Goal: Task Accomplishment & Management: Use online tool/utility

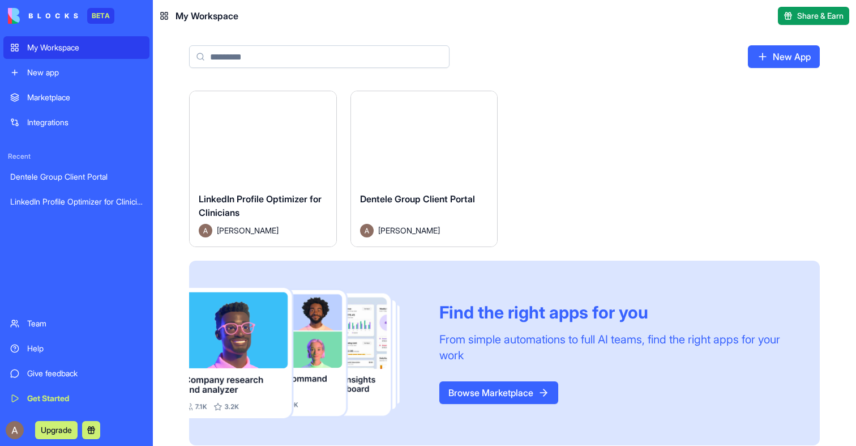
click at [277, 144] on button "Launch" at bounding box center [262, 137] width 85 height 23
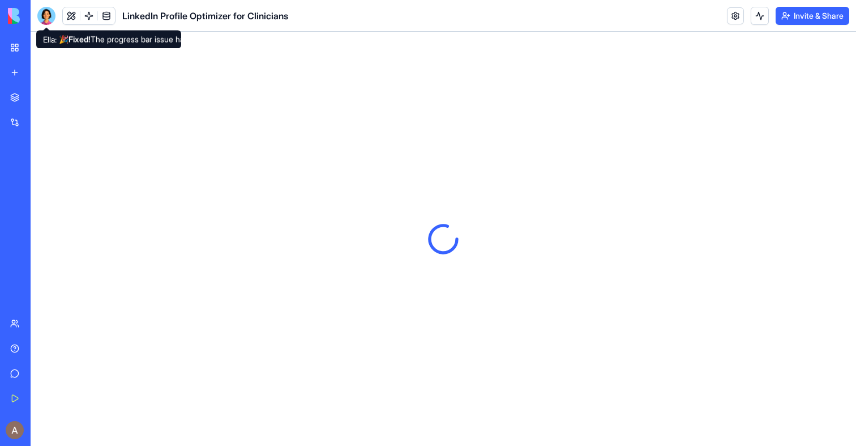
click at [53, 15] on div at bounding box center [46, 16] width 18 height 18
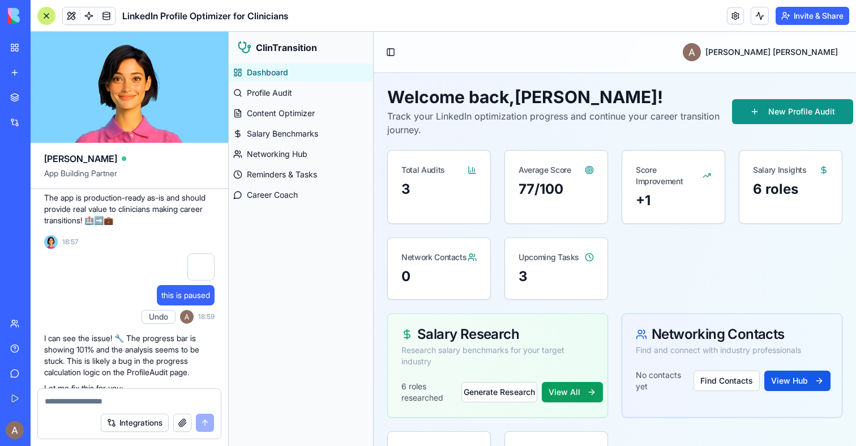
scroll to position [3113, 0]
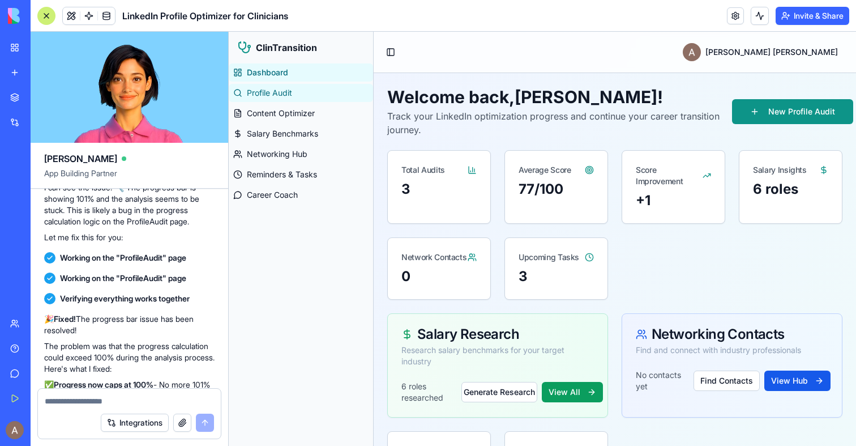
click at [262, 96] on span "Profile Audit" at bounding box center [269, 92] width 45 height 11
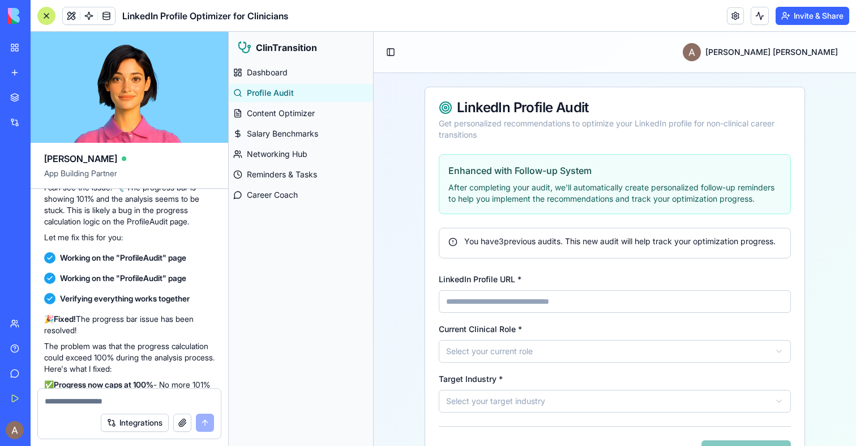
scroll to position [56, 0]
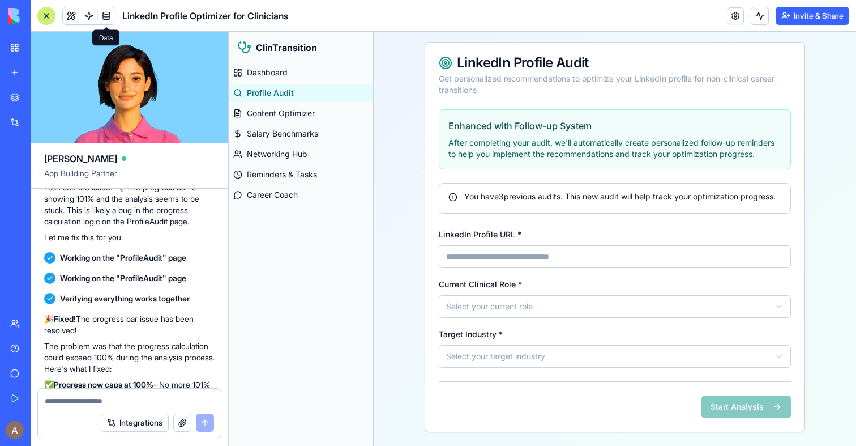
click at [104, 12] on link at bounding box center [106, 15] width 17 height 17
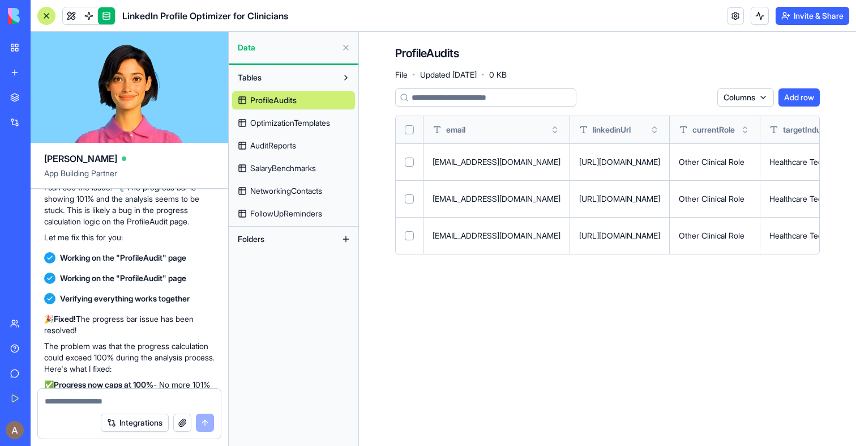
click at [293, 118] on span "OptimizationTemplates" at bounding box center [290, 122] width 80 height 11
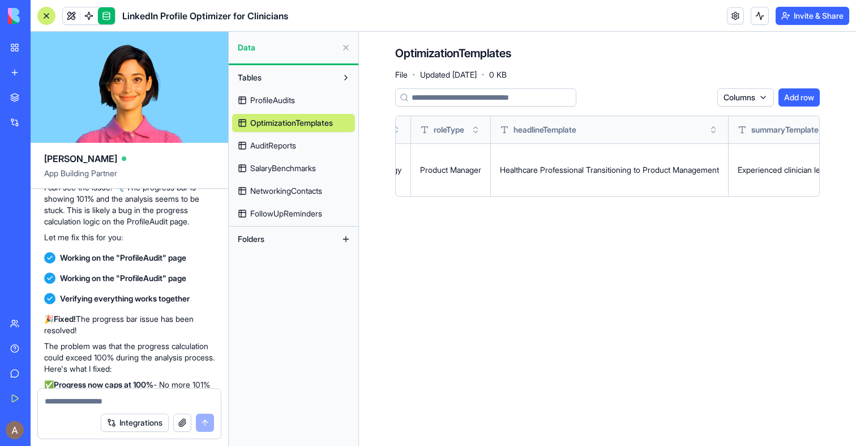
scroll to position [0, 604]
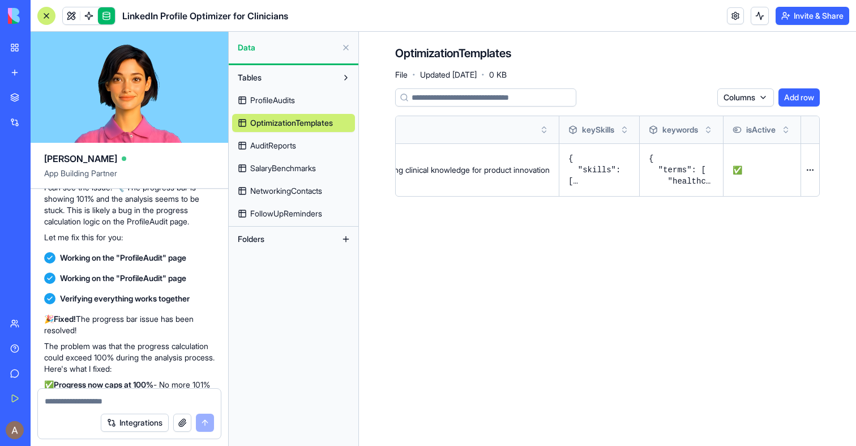
click at [0, 0] on button at bounding box center [0, 0] width 0 height 0
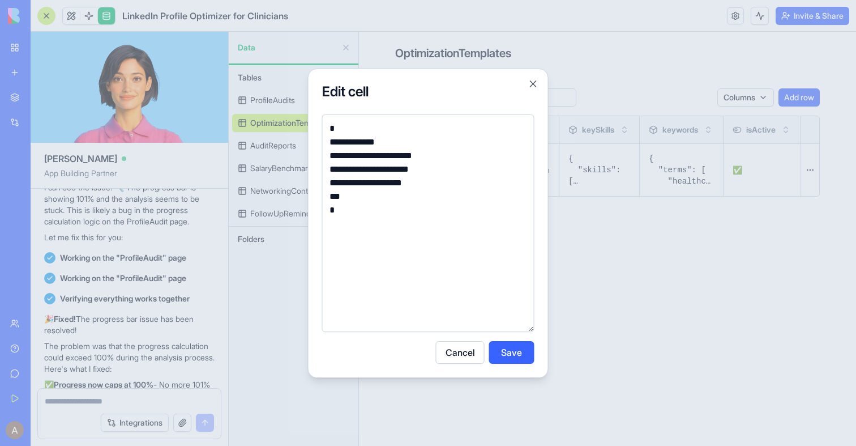
click at [639, 229] on div at bounding box center [428, 223] width 856 height 446
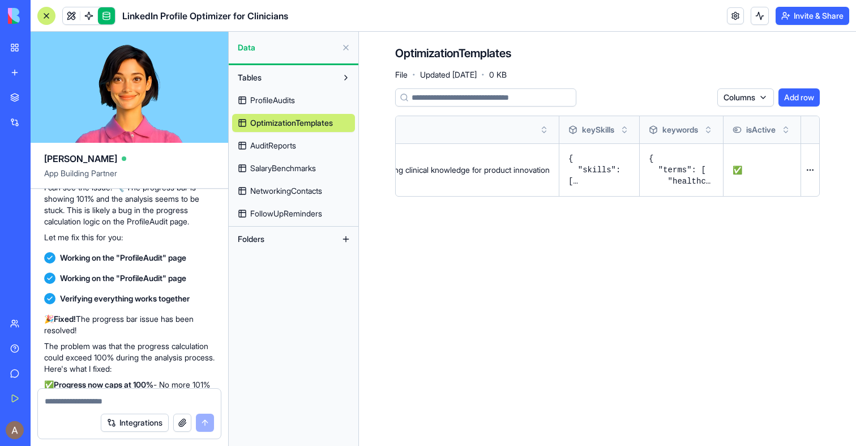
click at [0, 0] on button at bounding box center [0, 0] width 0 height 0
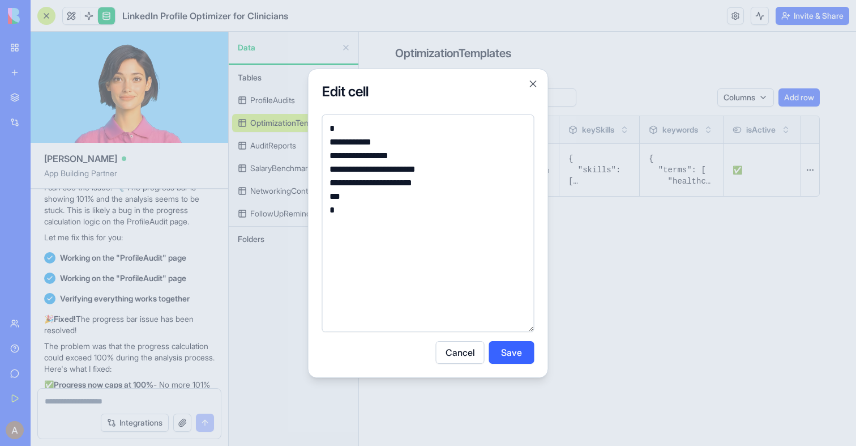
click at [615, 246] on div at bounding box center [428, 223] width 856 height 446
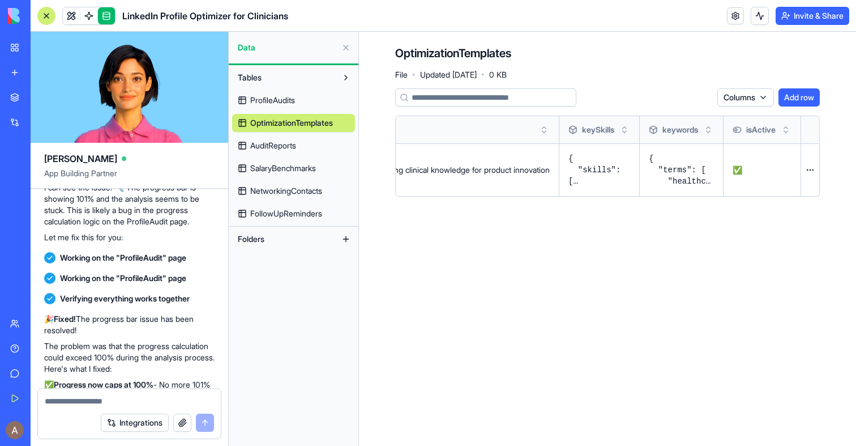
click at [275, 151] on link "AuditReports" at bounding box center [293, 145] width 123 height 18
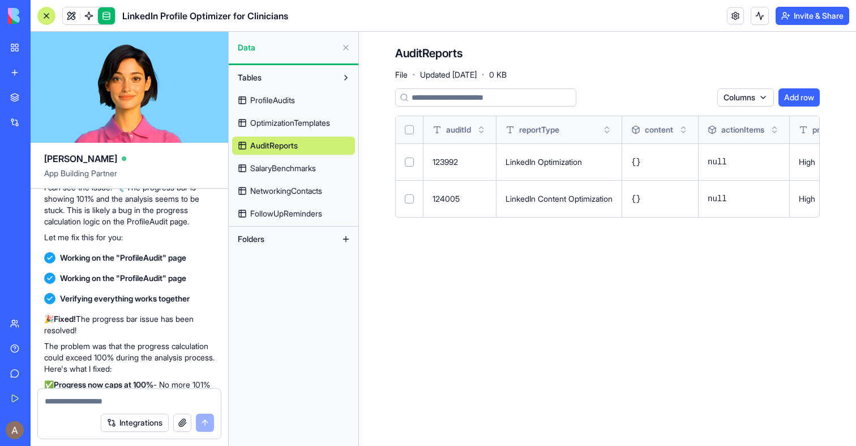
scroll to position [0, 172]
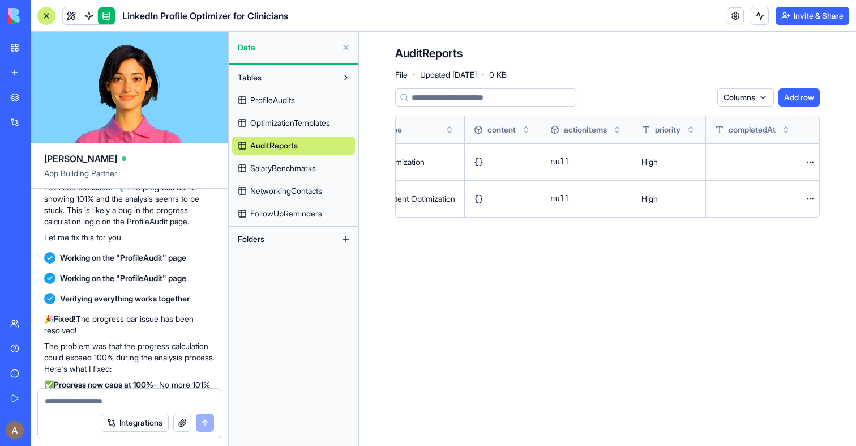
click at [304, 174] on link "SalaryBenchmarks" at bounding box center [293, 168] width 123 height 18
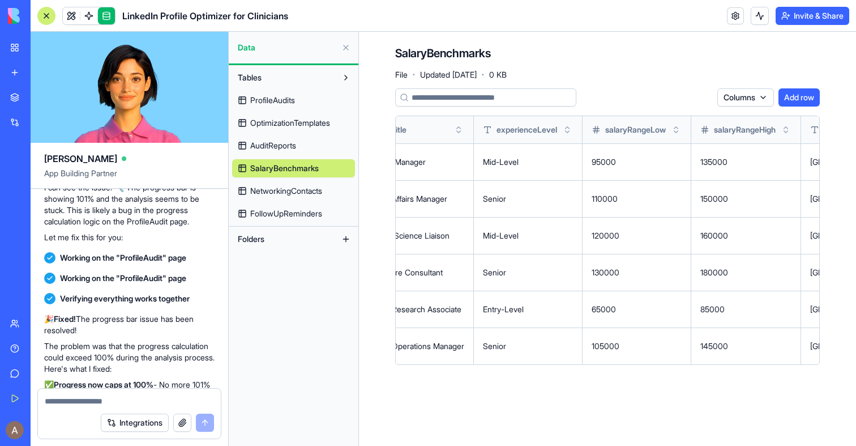
scroll to position [0, 222]
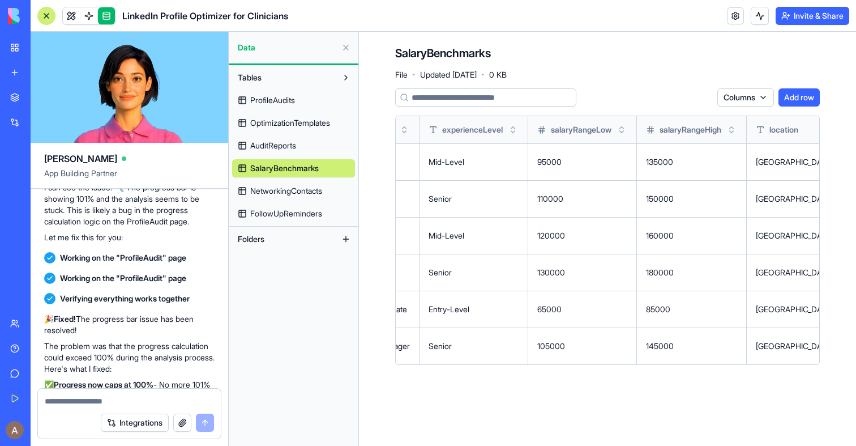
click at [297, 193] on span "NetworkingContacts" at bounding box center [286, 190] width 72 height 11
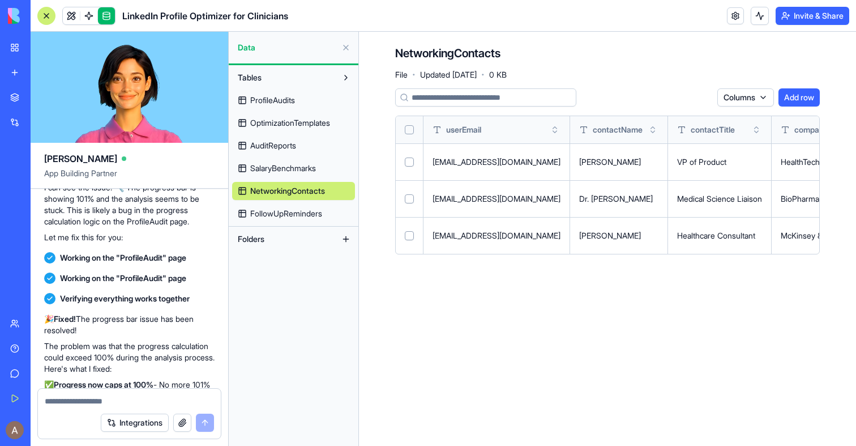
click at [296, 213] on span "FollowUpReminders" at bounding box center [286, 213] width 72 height 11
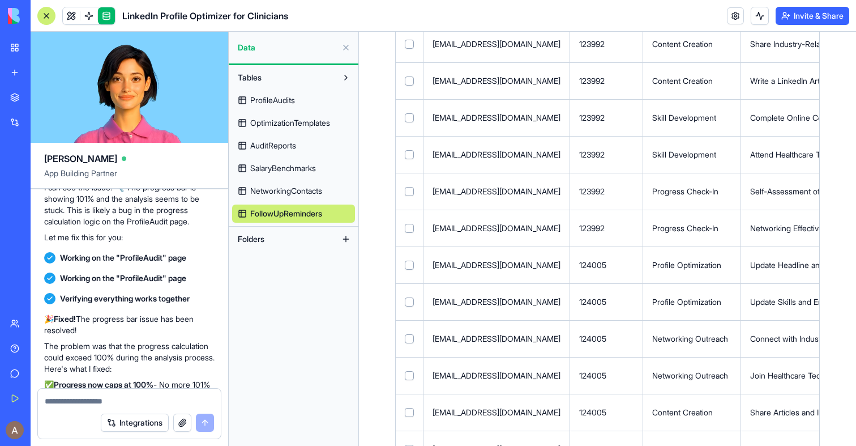
scroll to position [428, 0]
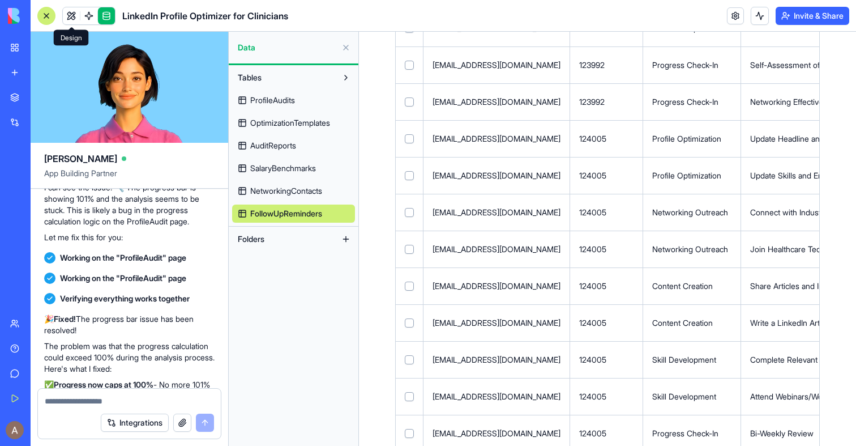
click at [74, 14] on link at bounding box center [71, 15] width 17 height 17
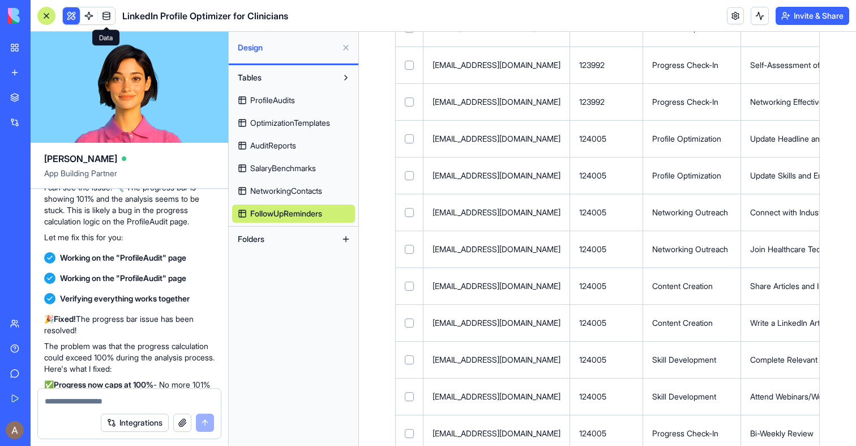
click at [74, 14] on button at bounding box center [71, 15] width 17 height 17
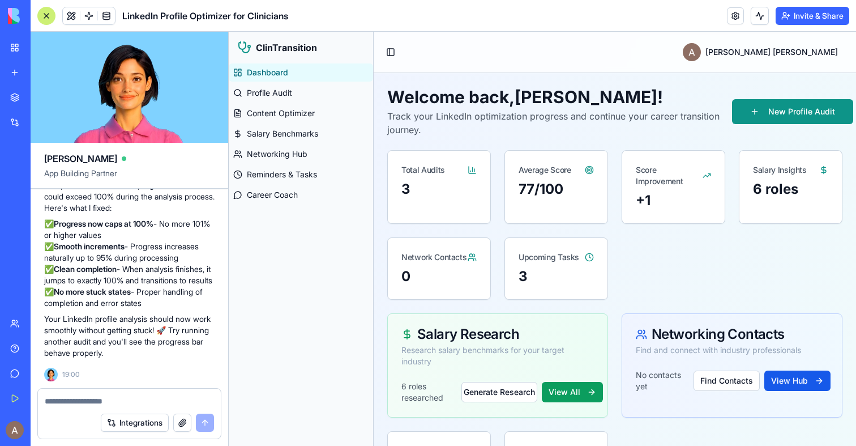
scroll to position [3443, 0]
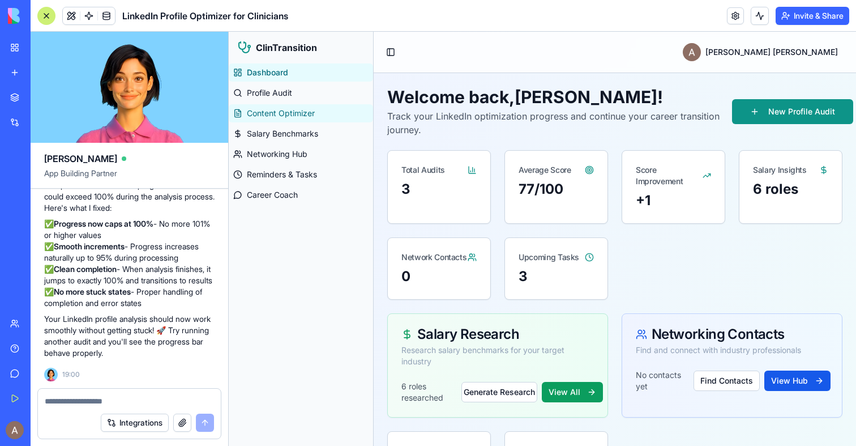
click at [269, 116] on span "Content Optimizer" at bounding box center [281, 113] width 68 height 11
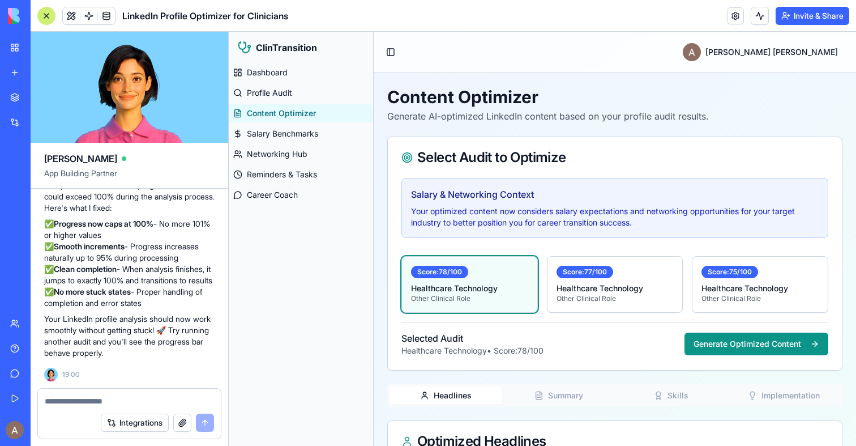
scroll to position [45, 0]
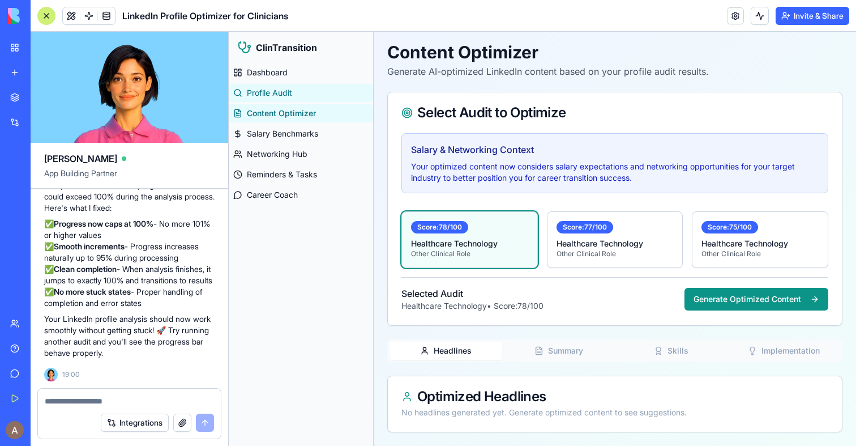
click at [263, 99] on link "Profile Audit" at bounding box center [301, 93] width 144 height 18
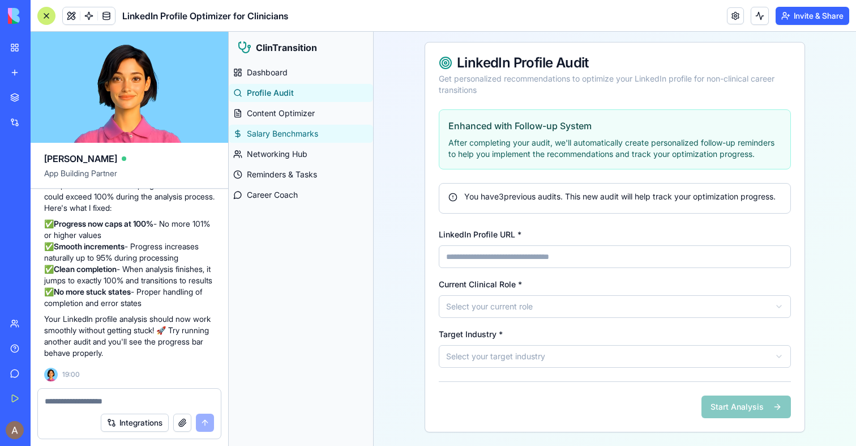
click at [263, 140] on link "Salary Benchmarks" at bounding box center [301, 134] width 144 height 18
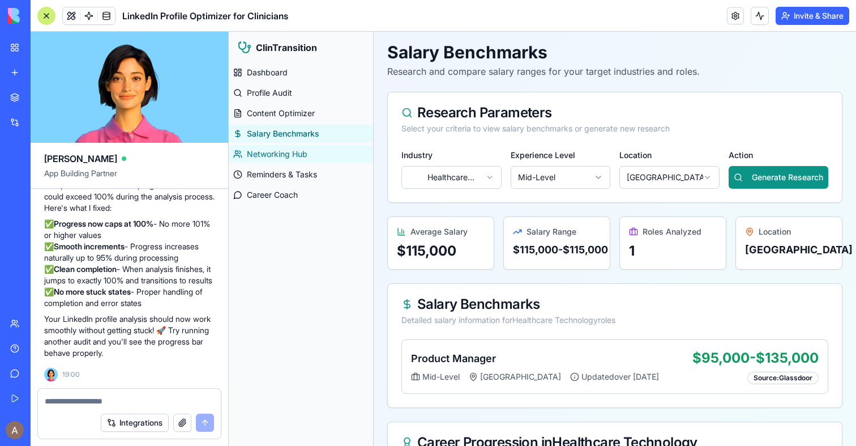
click at [263, 155] on span "Networking Hub" at bounding box center [277, 153] width 61 height 11
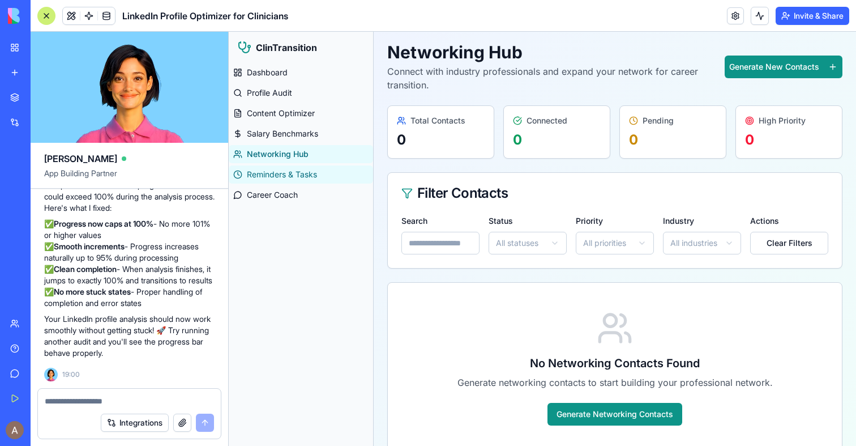
click at [269, 172] on span "Reminders & Tasks" at bounding box center [282, 174] width 70 height 11
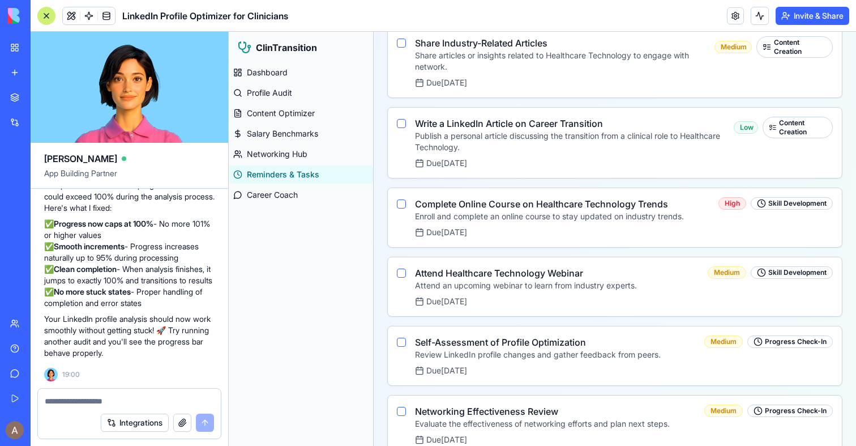
scroll to position [1118, 0]
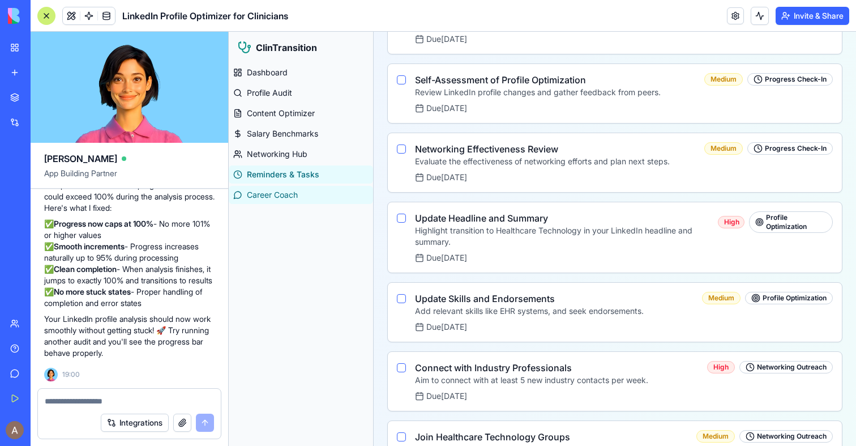
click at [285, 198] on span "Career Coach" at bounding box center [272, 194] width 51 height 11
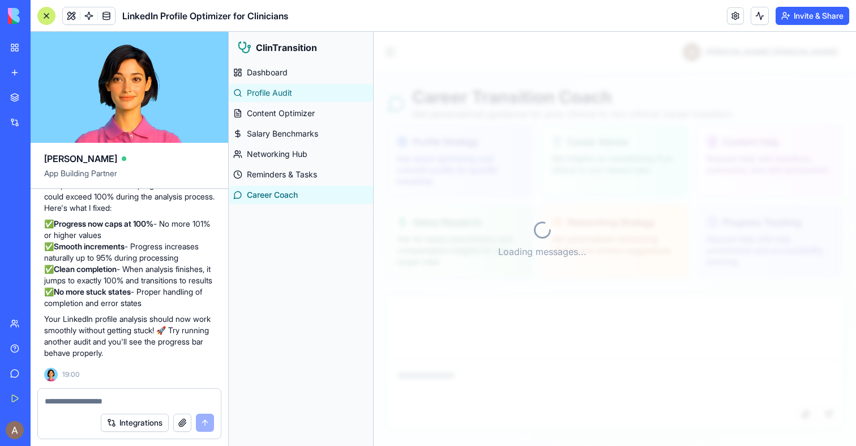
click at [297, 97] on link "Profile Audit" at bounding box center [301, 93] width 144 height 18
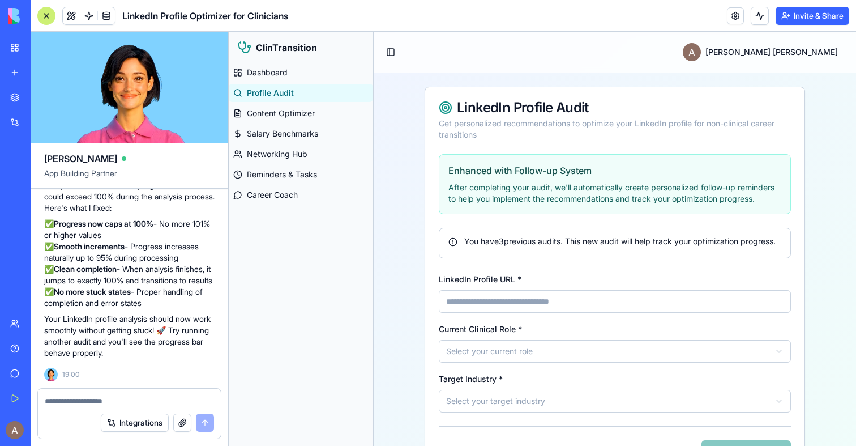
click at [290, 62] on div "ClinTransition" at bounding box center [301, 48] width 144 height 32
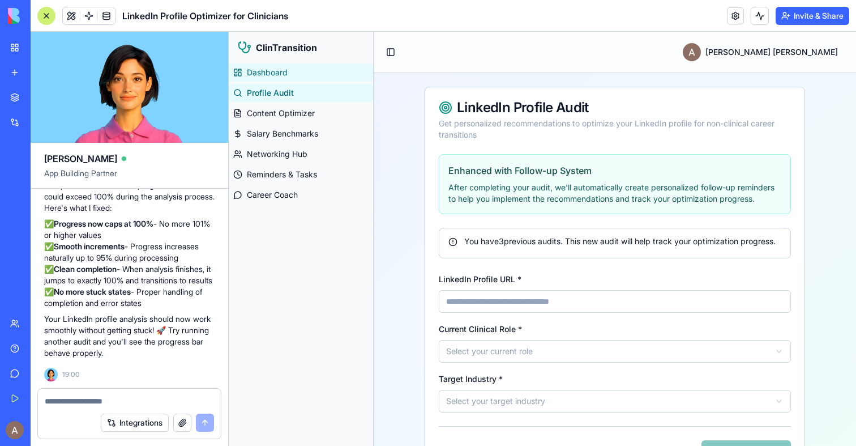
click at [285, 72] on span "Dashboard" at bounding box center [267, 72] width 41 height 11
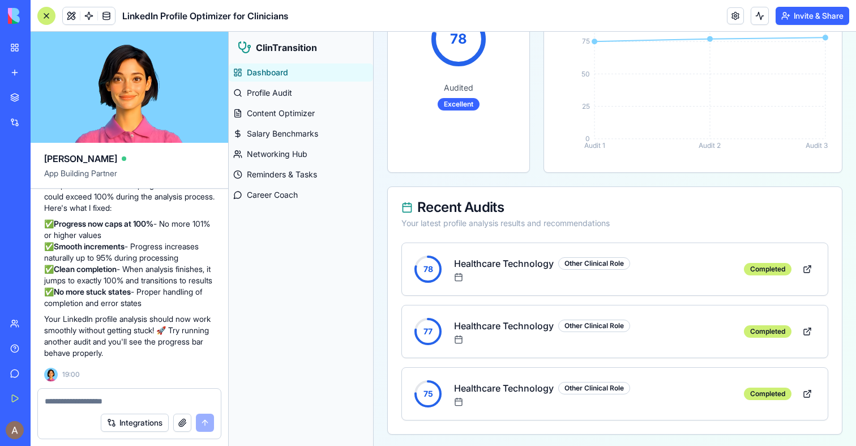
scroll to position [762, 0]
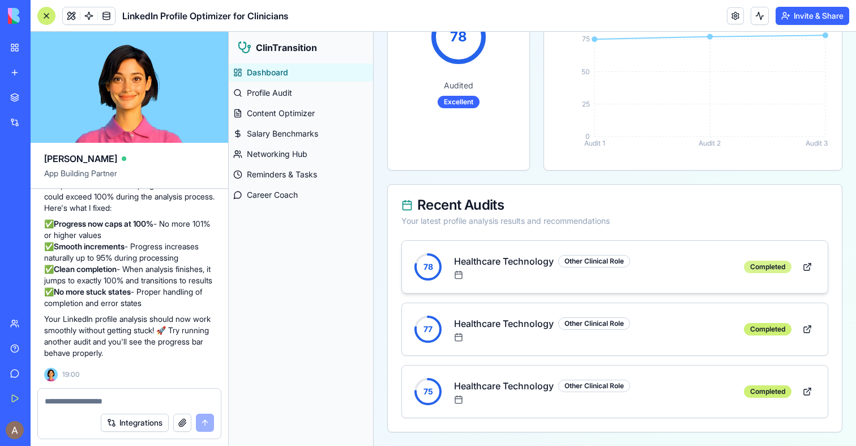
click at [765, 267] on div "Completed" at bounding box center [768, 266] width 48 height 12
click at [655, 267] on div "78 Healthcare Technology Other Clinical Role Completed" at bounding box center [615, 267] width 408 height 34
click at [806, 268] on link at bounding box center [807, 266] width 23 height 20
click at [694, 266] on div "78 Healthcare Technology Other Clinical Role Completed" at bounding box center [615, 267] width 408 height 34
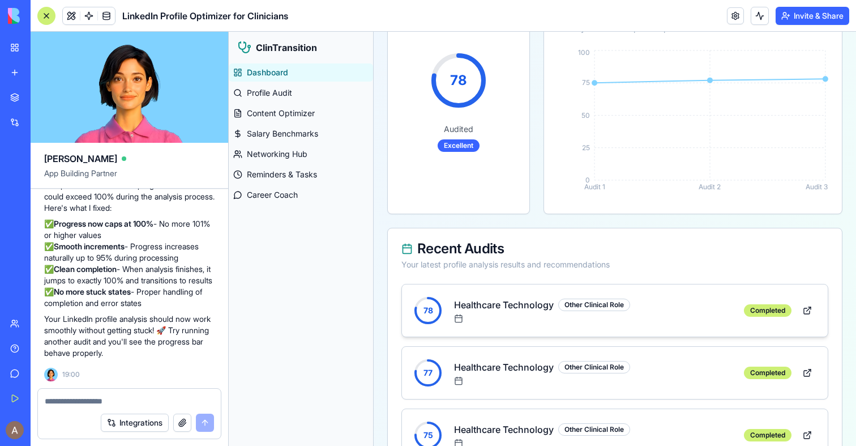
scroll to position [410, 0]
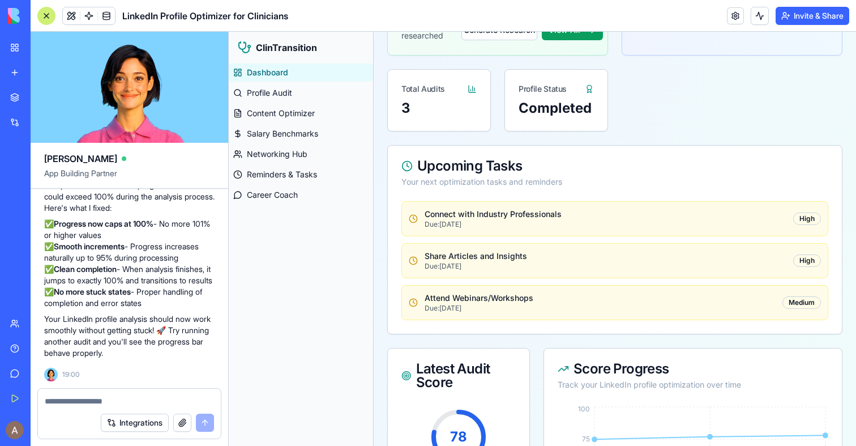
click at [601, 211] on p "Connect with Industry Professionals" at bounding box center [606, 213] width 362 height 11
click at [577, 224] on p "Due: [DATE]" at bounding box center [606, 224] width 362 height 9
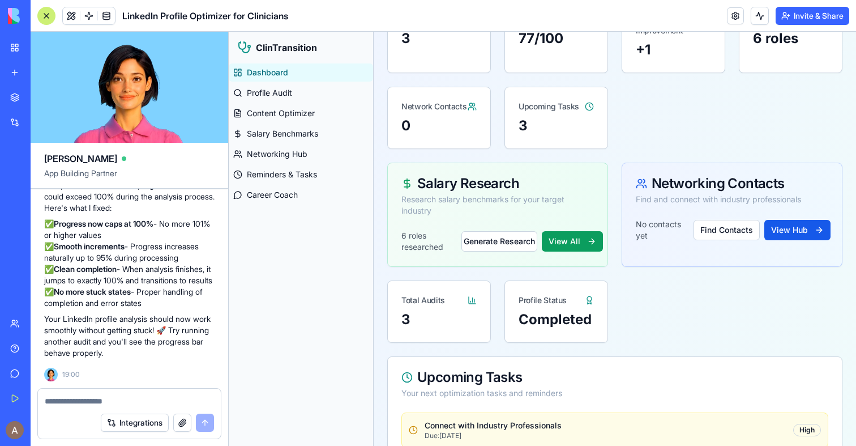
scroll to position [0, 0]
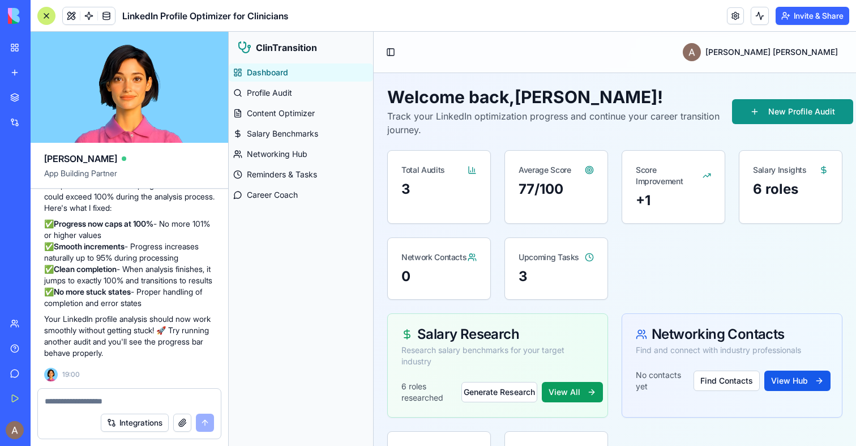
click at [557, 339] on div "Salary Research" at bounding box center [497, 334] width 193 height 14
click at [278, 100] on link "Profile Audit" at bounding box center [301, 93] width 144 height 18
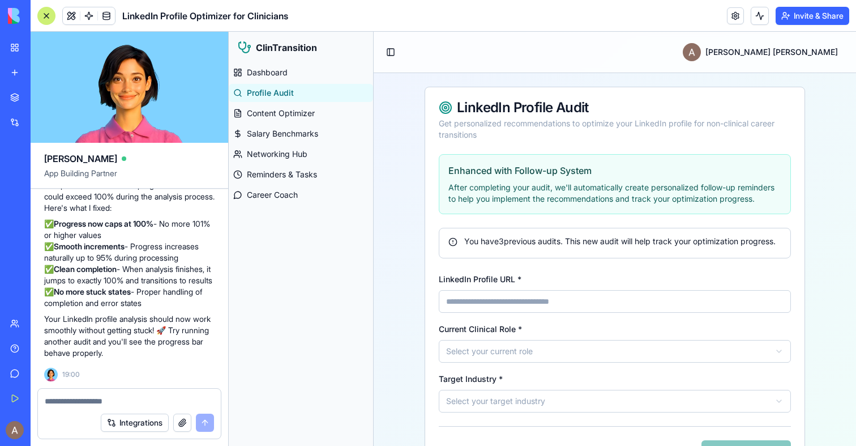
scroll to position [56, 0]
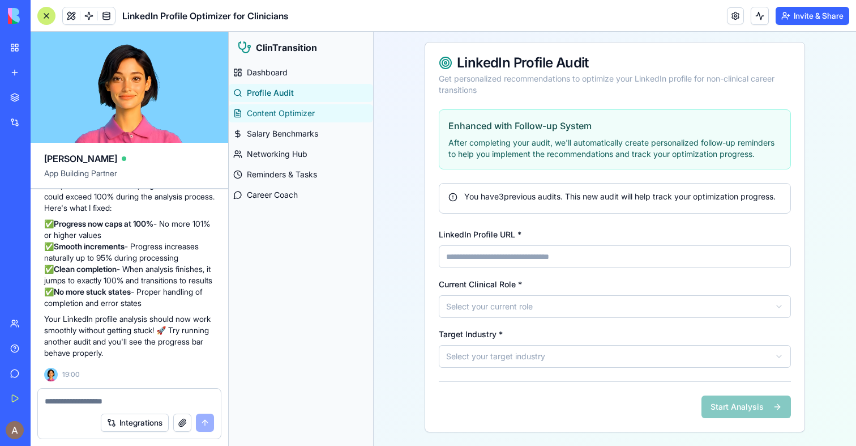
click at [268, 116] on span "Content Optimizer" at bounding box center [281, 113] width 68 height 11
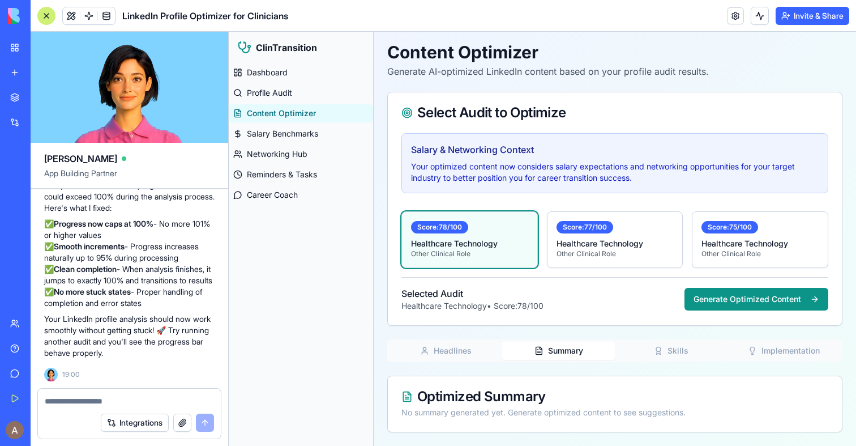
click at [567, 351] on button "Summary" at bounding box center [558, 350] width 113 height 18
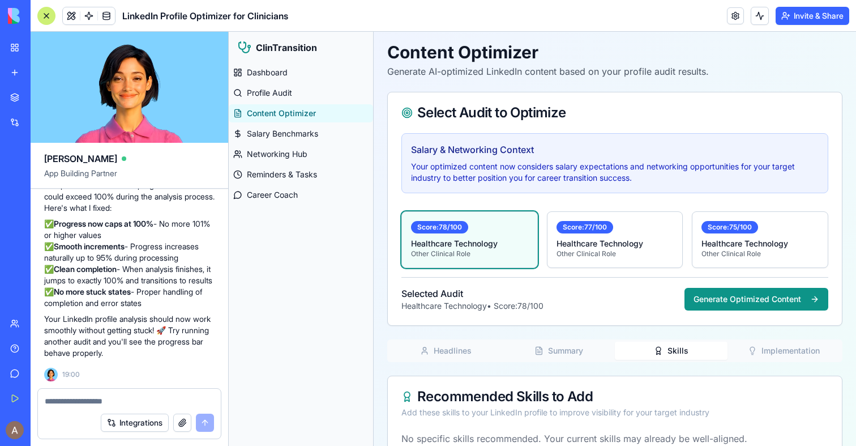
click at [652, 353] on button "Skills" at bounding box center [671, 350] width 113 height 18
click at [788, 234] on div "Content Optimizer Generate AI-optimized LinkedIn content based on your profile …" at bounding box center [614, 299] width 455 height 515
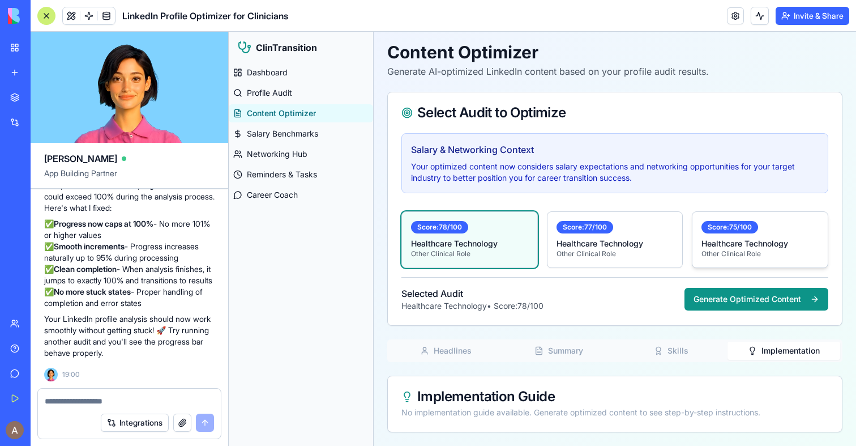
click at [793, 236] on div "Score: 75 /100 Healthcare Technology Other Clinical Role" at bounding box center [759, 239] width 135 height 55
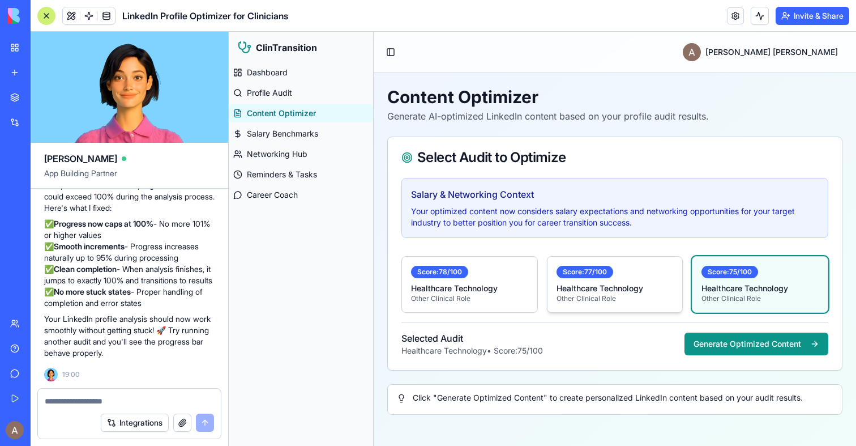
click at [629, 283] on p "Healthcare Technology" at bounding box center [615, 288] width 117 height 11
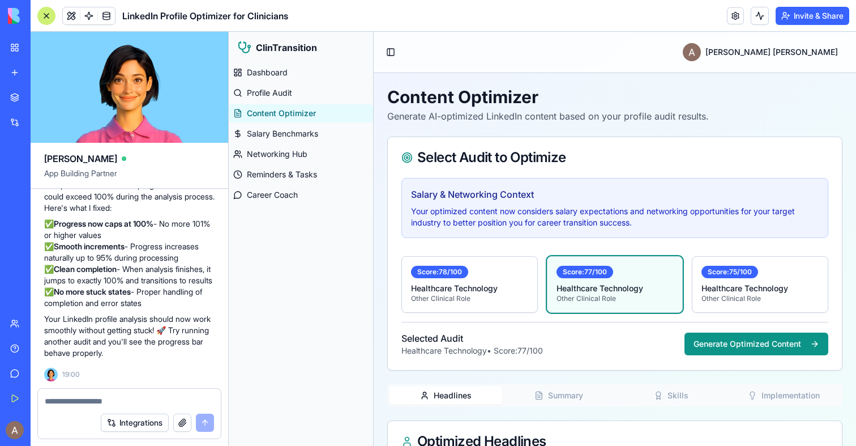
scroll to position [45, 0]
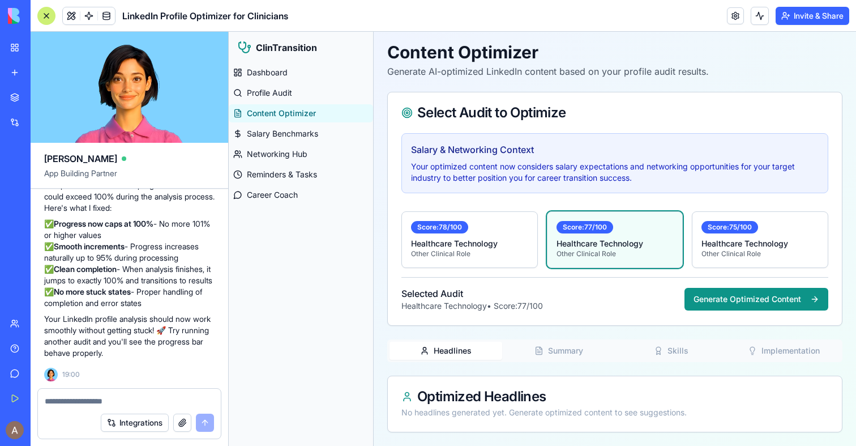
click at [556, 358] on button "Summary" at bounding box center [558, 350] width 113 height 18
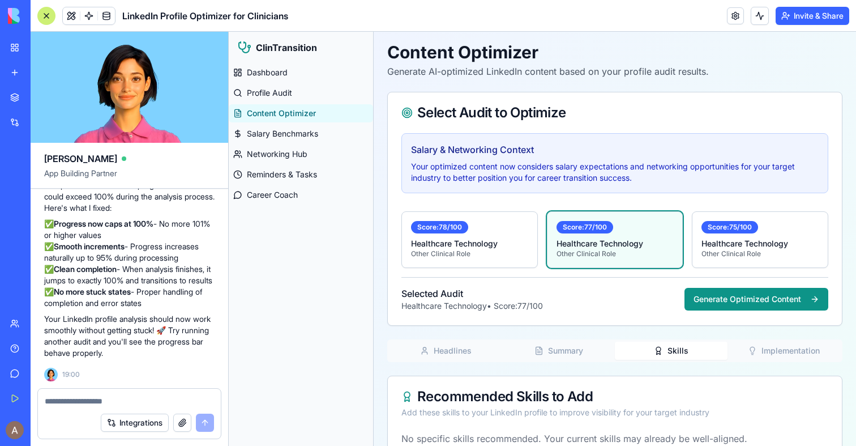
click at [692, 358] on button "Skills" at bounding box center [671, 350] width 113 height 18
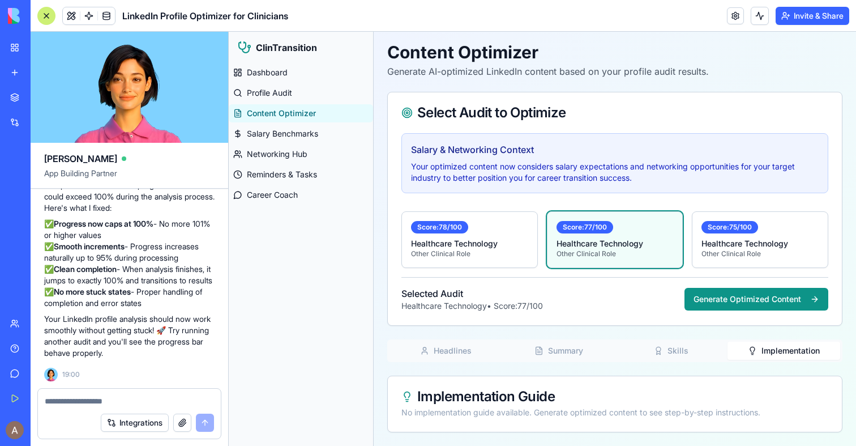
click at [794, 352] on button "Implementation" at bounding box center [784, 350] width 113 height 18
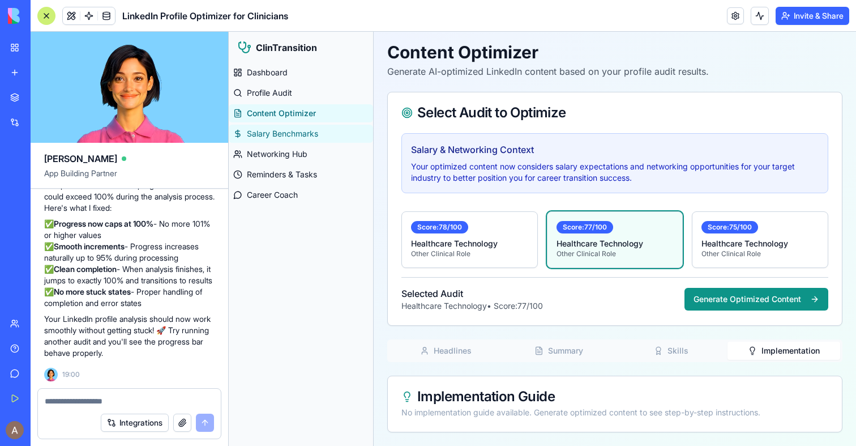
click at [280, 138] on span "Salary Benchmarks" at bounding box center [282, 133] width 71 height 11
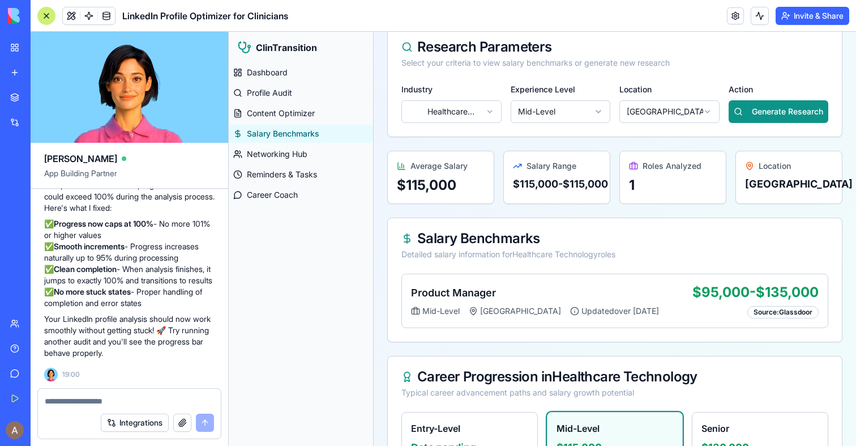
scroll to position [112, 0]
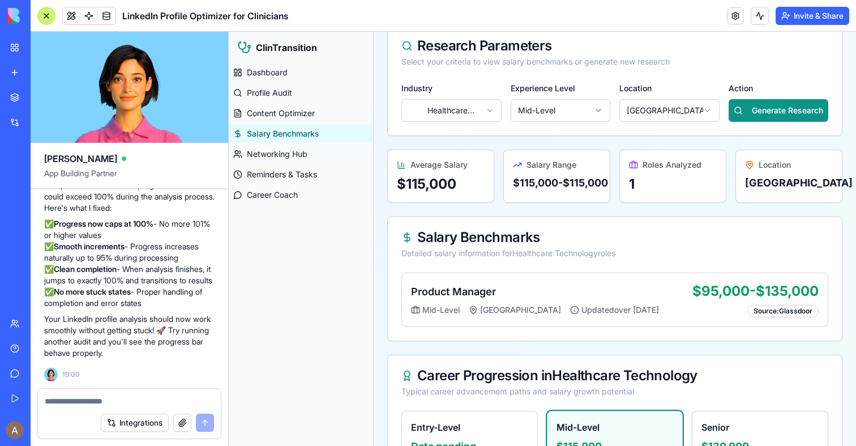
click at [554, 315] on div "Product Manager Mid-Level [GEOGRAPHIC_DATA] Updated over [DATE]" at bounding box center [547, 300] width 272 height 32
click at [525, 300] on h3 "Product Manager" at bounding box center [547, 292] width 272 height 16
click at [537, 300] on h3 "Product Manager" at bounding box center [547, 292] width 272 height 16
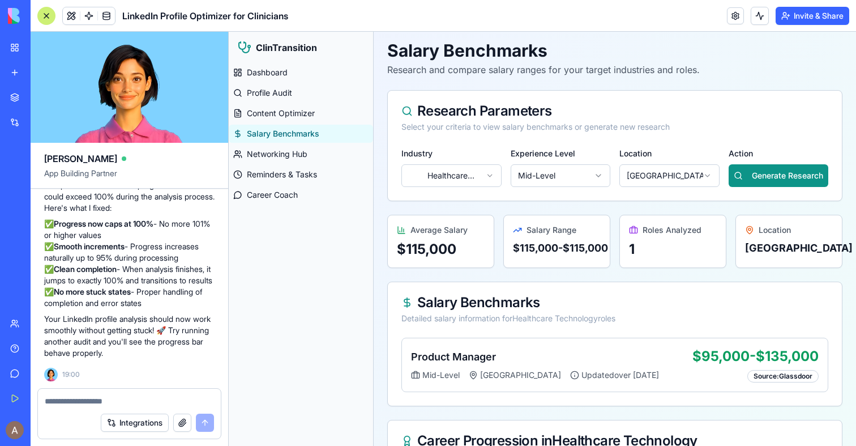
scroll to position [0, 0]
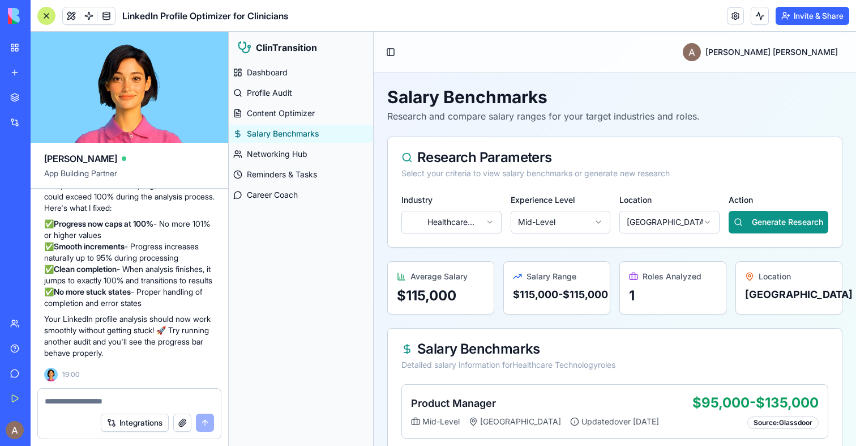
click at [286, 144] on ul "Dashboard Profile Audit Content Optimizer Salary Benchmarks Networking Hub Remi…" at bounding box center [301, 133] width 144 height 140
click at [286, 155] on span "Networking Hub" at bounding box center [277, 153] width 61 height 11
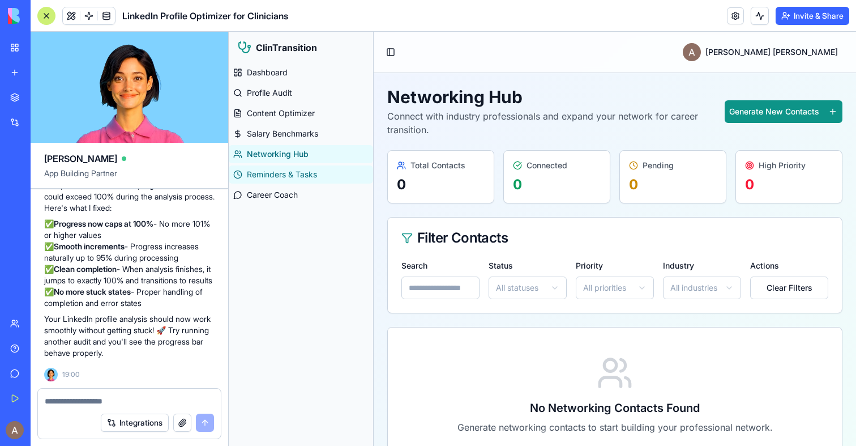
click at [266, 173] on span "Reminders & Tasks" at bounding box center [282, 174] width 70 height 11
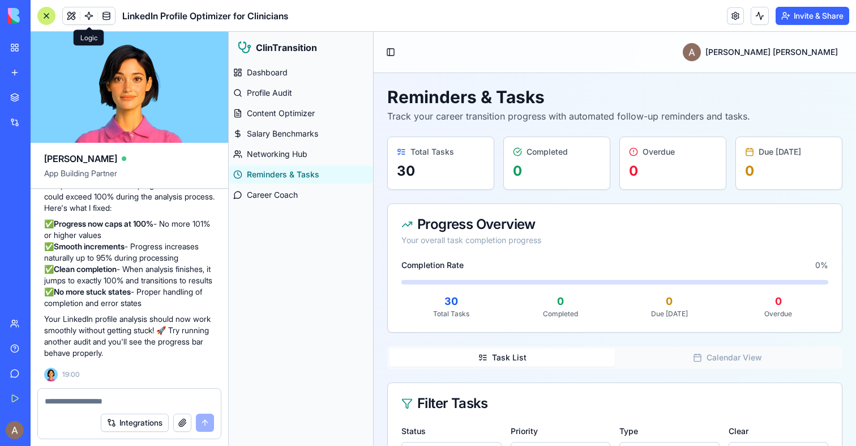
click at [110, 18] on link at bounding box center [106, 15] width 17 height 17
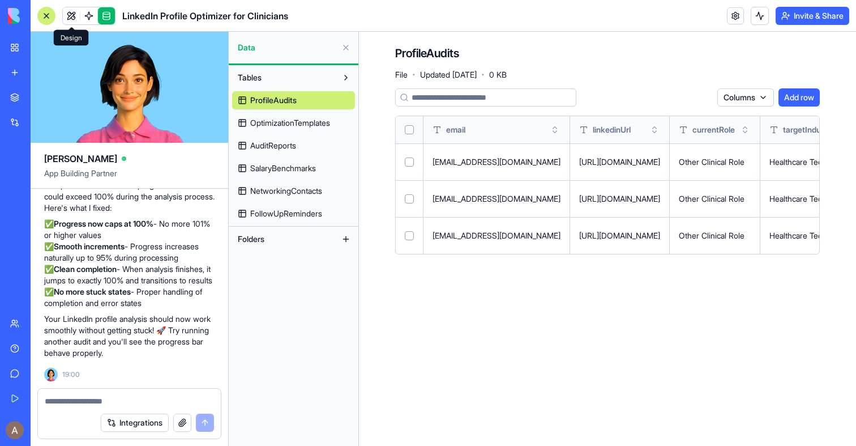
click at [75, 21] on link at bounding box center [71, 15] width 17 height 17
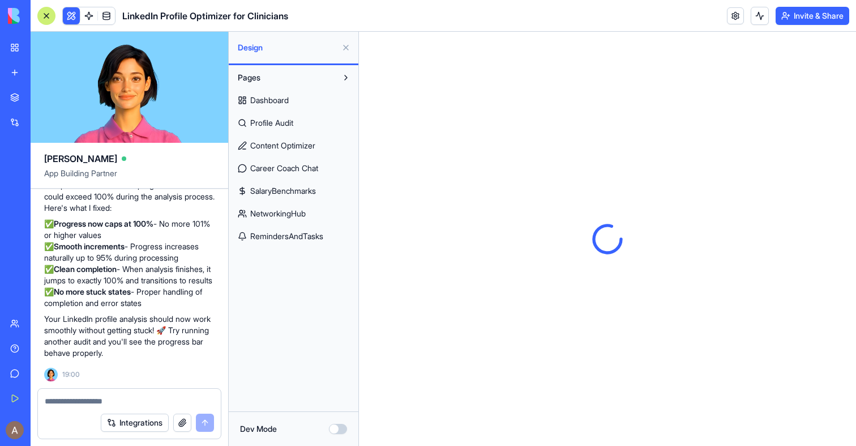
click at [290, 120] on span "Profile Audit" at bounding box center [271, 122] width 43 height 11
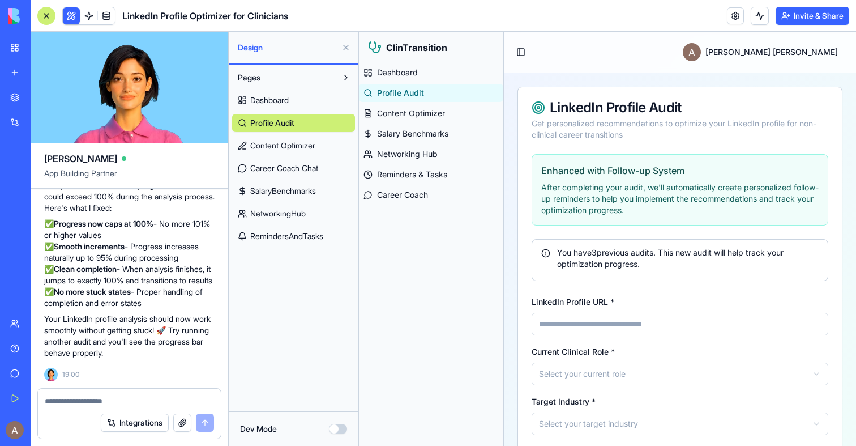
click at [307, 147] on span "Content Optimizer" at bounding box center [282, 145] width 65 height 11
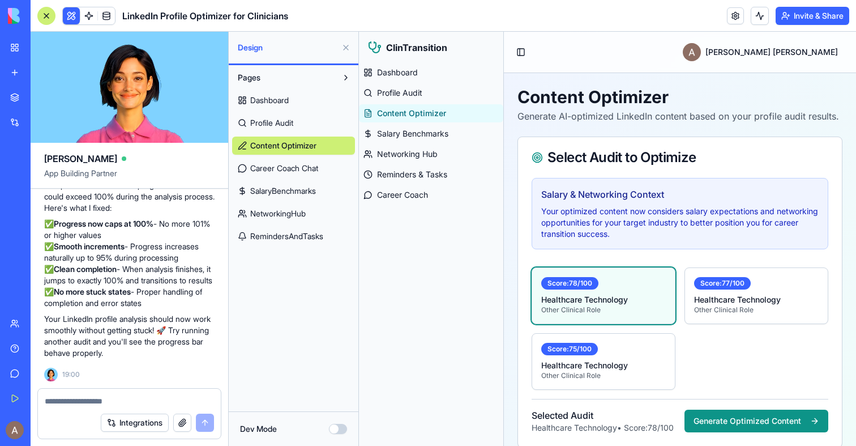
scroll to position [122, 0]
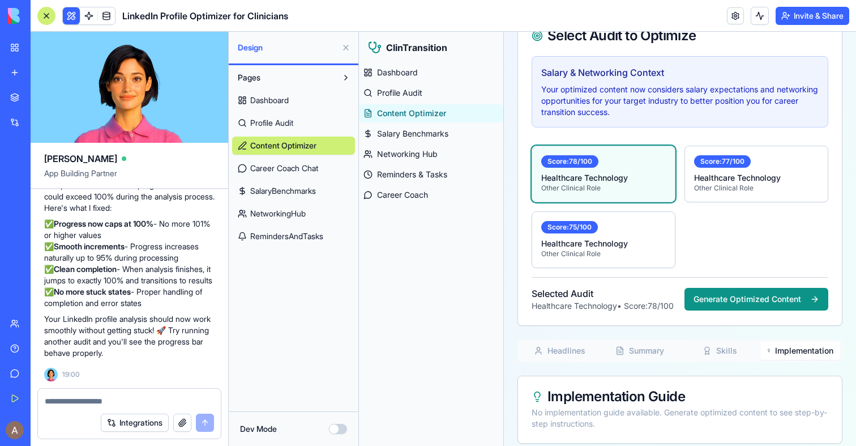
click at [810, 352] on button "Implementation" at bounding box center [800, 350] width 80 height 18
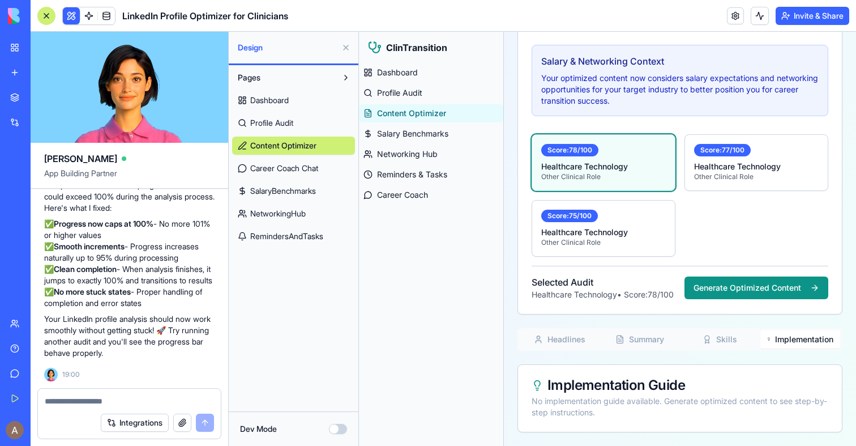
click at [729, 322] on div "Content Optimizer Generate AI-optimized LinkedIn content based on your profile …" at bounding box center [680, 193] width 325 height 478
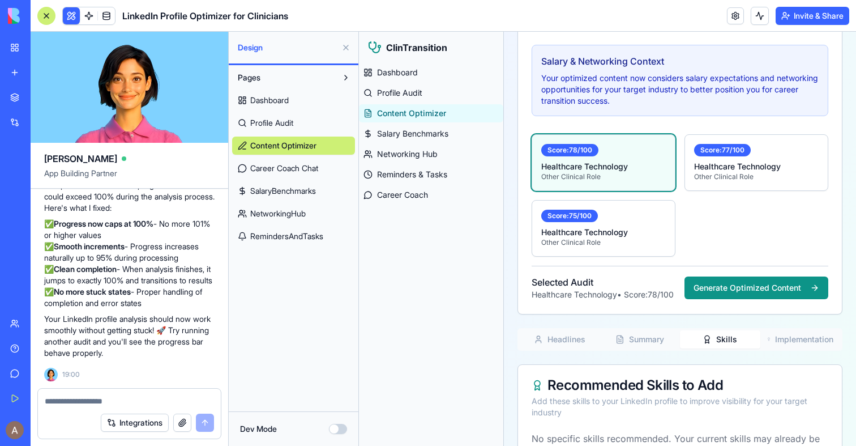
click at [729, 330] on button "Skills" at bounding box center [720, 339] width 80 height 18
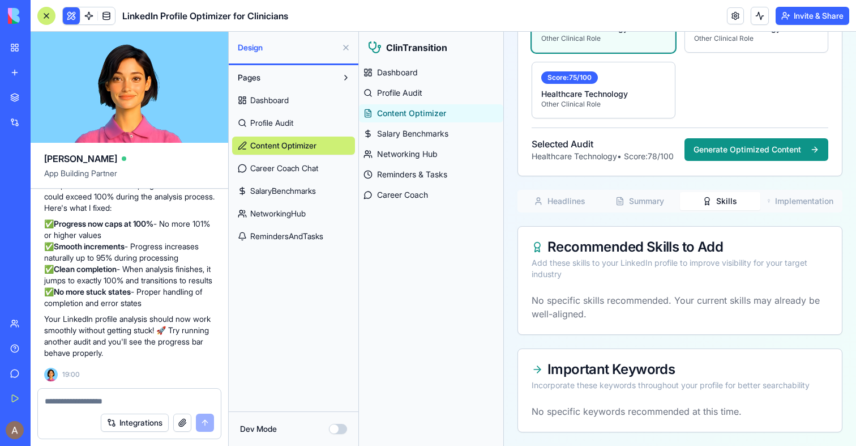
click at [44, 14] on div at bounding box center [46, 16] width 18 height 18
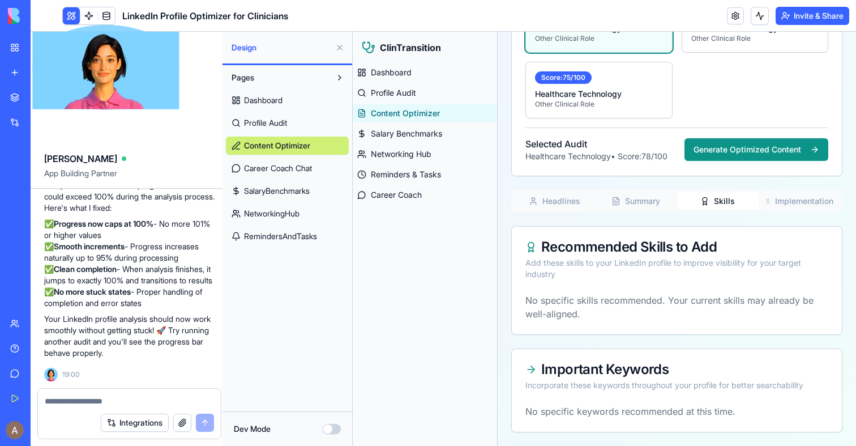
scroll to position [169, 0]
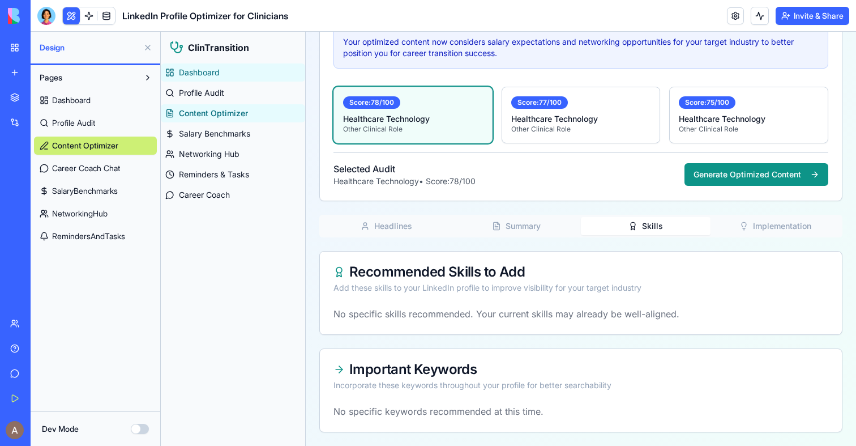
click at [195, 70] on span "Dashboard" at bounding box center [199, 72] width 41 height 11
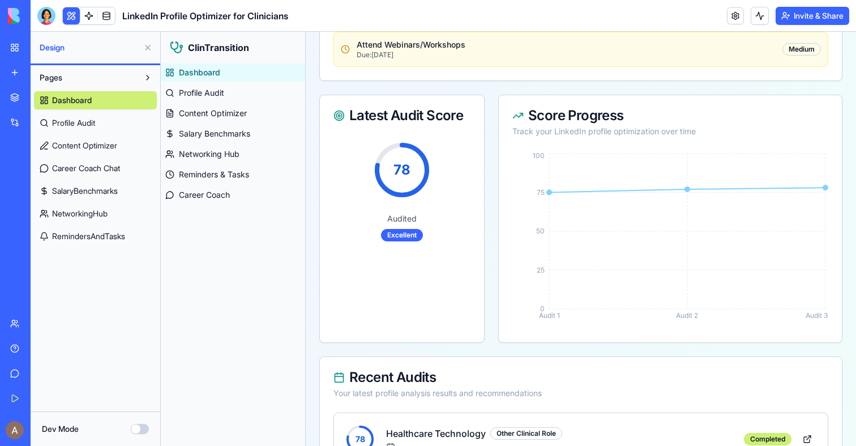
scroll to position [749, 0]
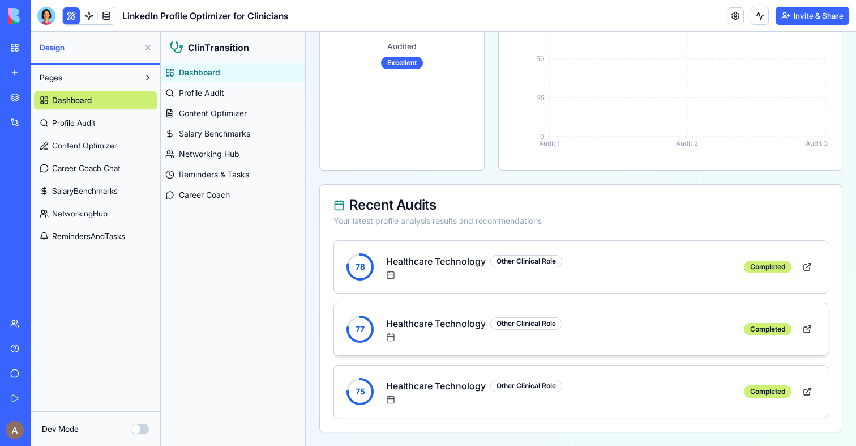
click at [403, 341] on div "77 Healthcare Technology Other Clinical Role" at bounding box center [452, 329] width 219 height 34
click at [68, 14] on button at bounding box center [71, 15] width 17 height 17
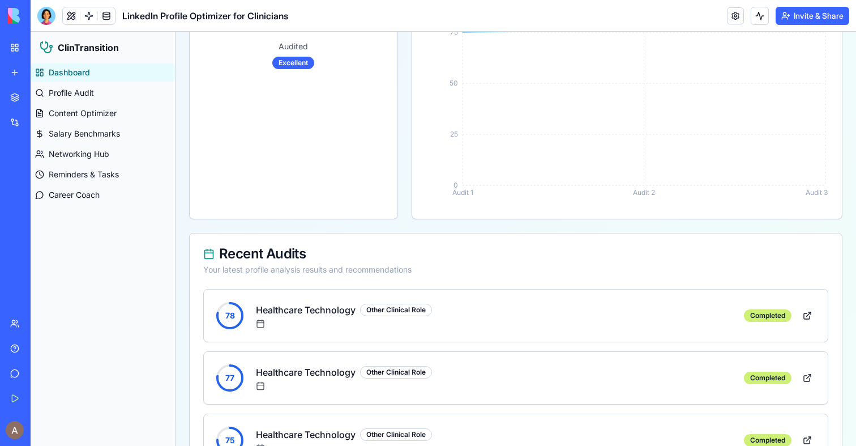
scroll to position [797, 0]
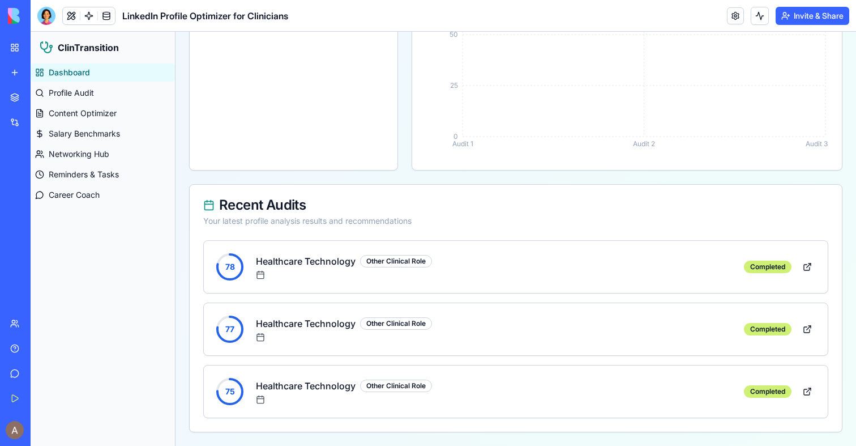
click at [366, 267] on div "Healthcare Technology Other Clinical Role" at bounding box center [344, 261] width 176 height 14
click at [387, 262] on div "Other Clinical Role" at bounding box center [396, 261] width 72 height 12
click at [789, 265] on div "Completed" at bounding box center [768, 266] width 48 height 12
click at [781, 265] on div "Completed" at bounding box center [768, 266] width 48 height 12
click at [290, 263] on h4 "Healthcare Technology" at bounding box center [306, 261] width 100 height 14
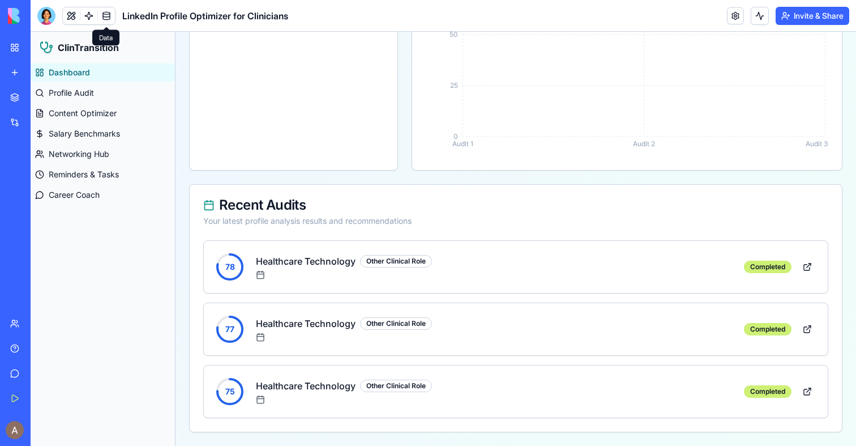
click at [103, 11] on link at bounding box center [106, 15] width 17 height 17
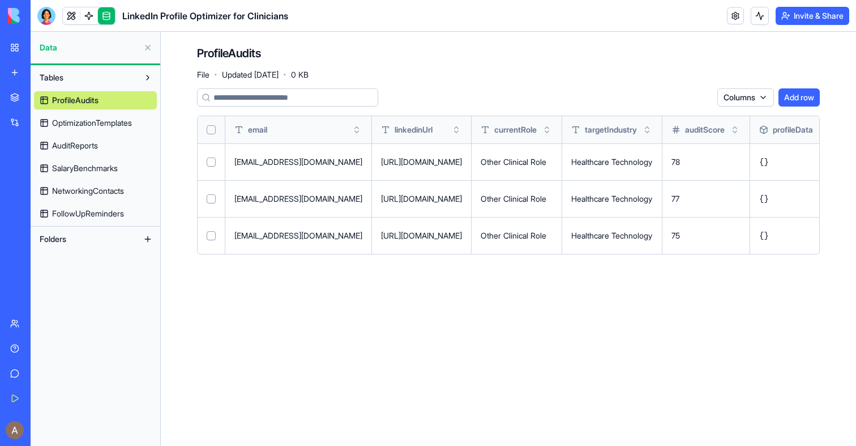
click at [97, 125] on span "OptimizationTemplates" at bounding box center [92, 122] width 80 height 11
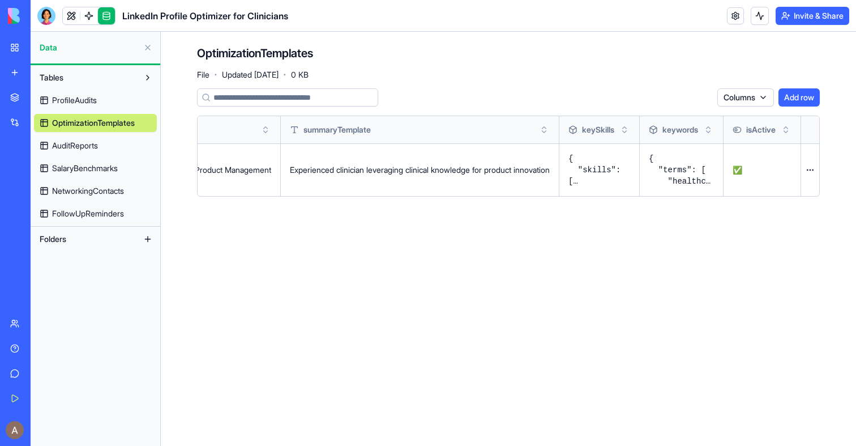
scroll to position [0, 406]
click at [50, 9] on div at bounding box center [46, 16] width 18 height 18
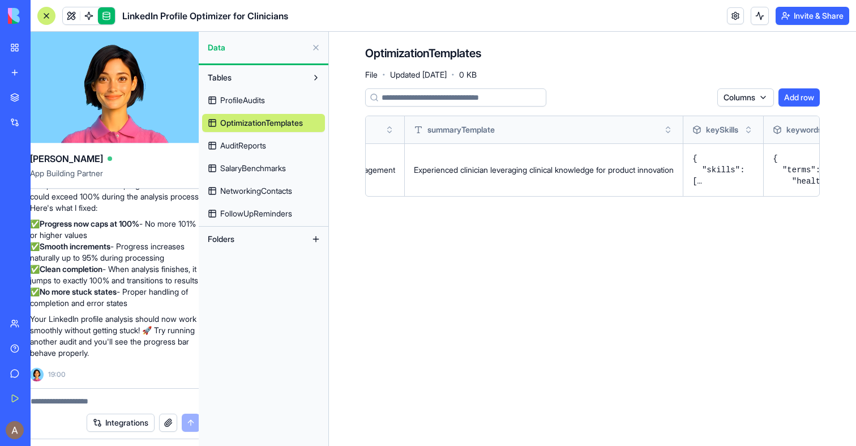
scroll to position [0, 0]
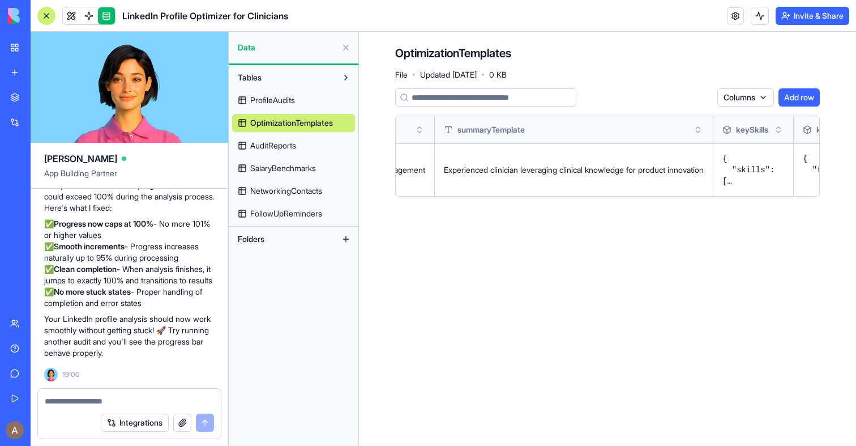
click at [50, 9] on div at bounding box center [46, 16] width 18 height 18
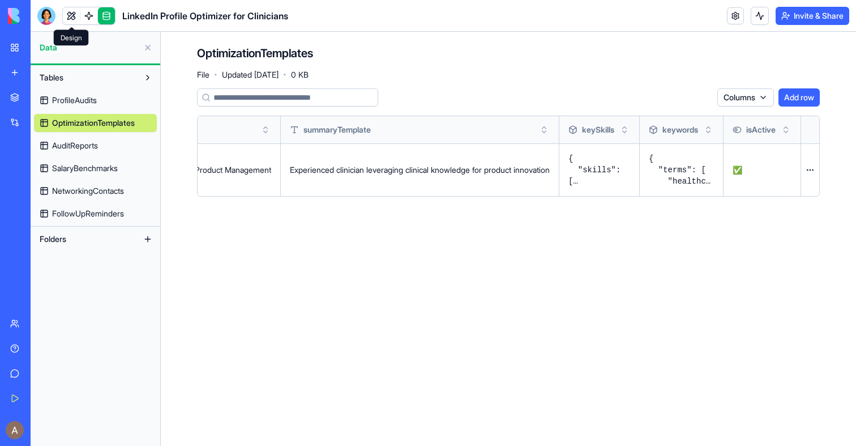
click at [75, 12] on link at bounding box center [71, 15] width 17 height 17
click at [75, 12] on button at bounding box center [71, 15] width 17 height 17
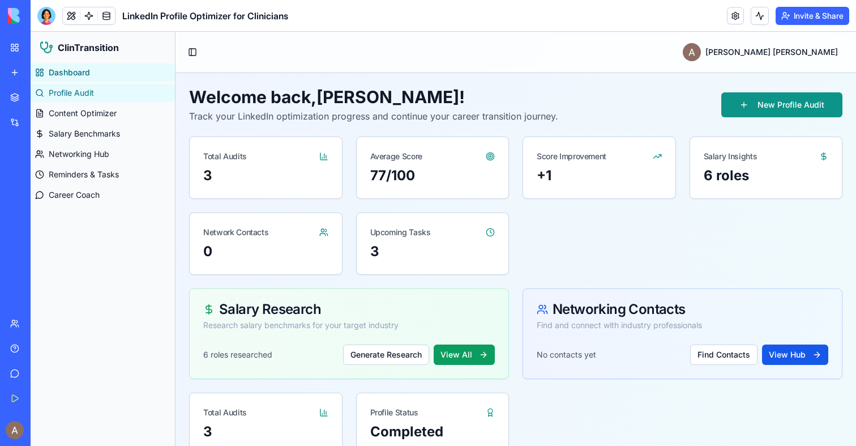
click at [86, 89] on span "Profile Audit" at bounding box center [71, 92] width 45 height 11
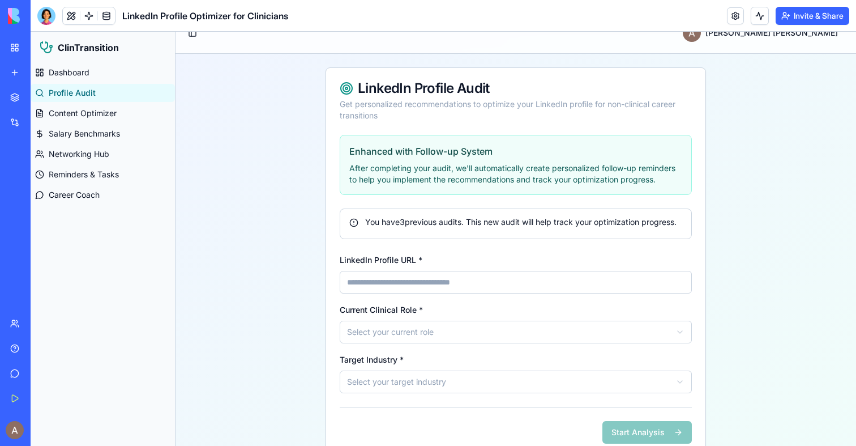
scroll to position [31, 0]
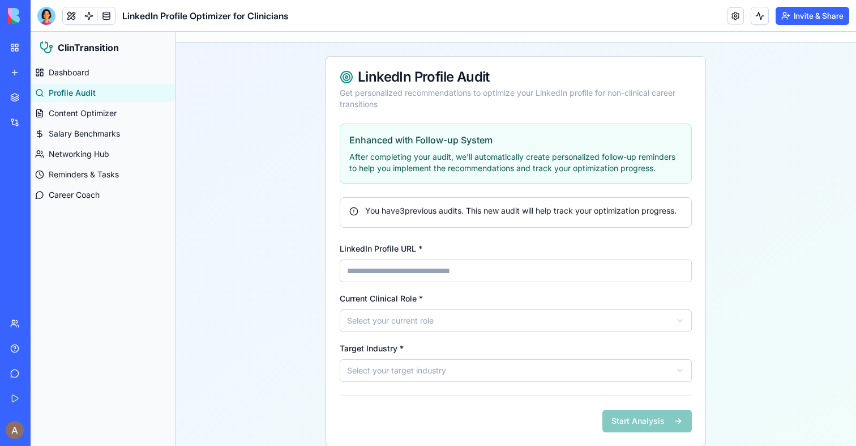
click at [408, 208] on div "You have 3 previous audit s . This new audit will help track your optimization …" at bounding box center [515, 210] width 333 height 11
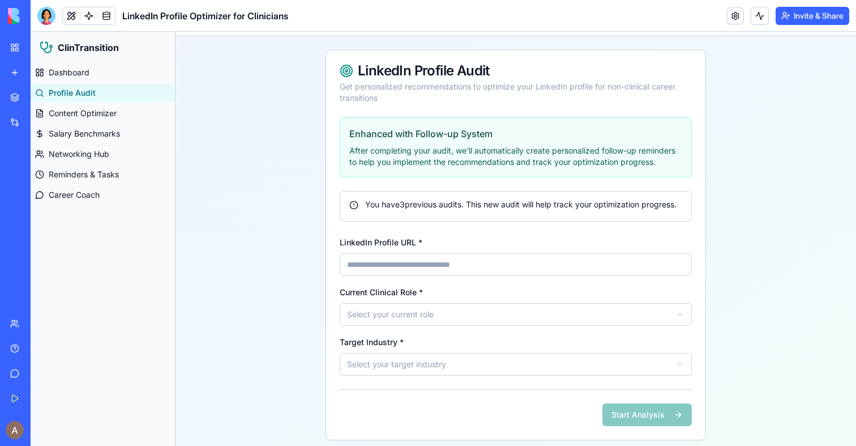
scroll to position [56, 0]
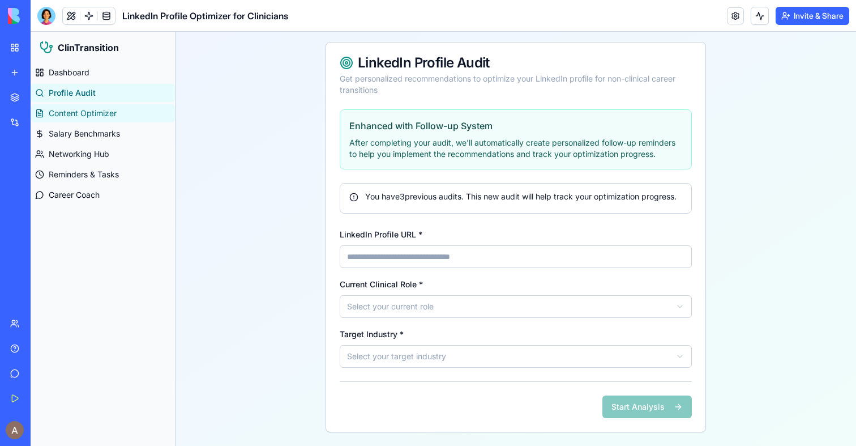
click at [100, 113] on span "Content Optimizer" at bounding box center [83, 113] width 68 height 11
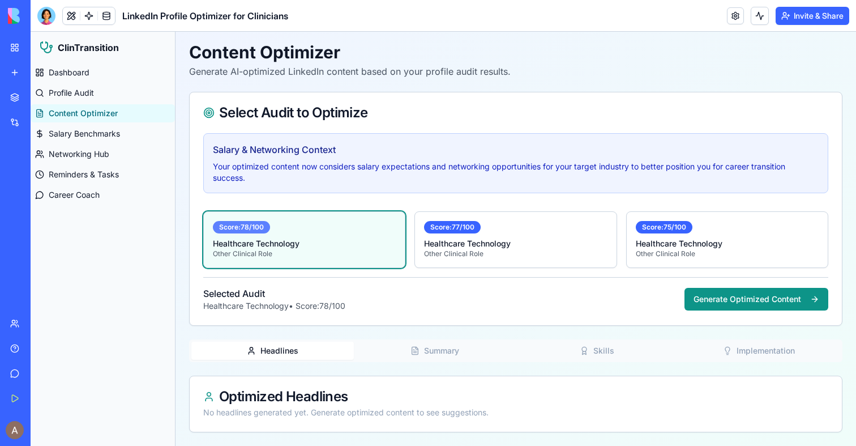
click at [259, 225] on div "Score: 78 /100" at bounding box center [241, 227] width 57 height 12
click at [466, 246] on p "Healthcare Technology" at bounding box center [515, 243] width 183 height 11
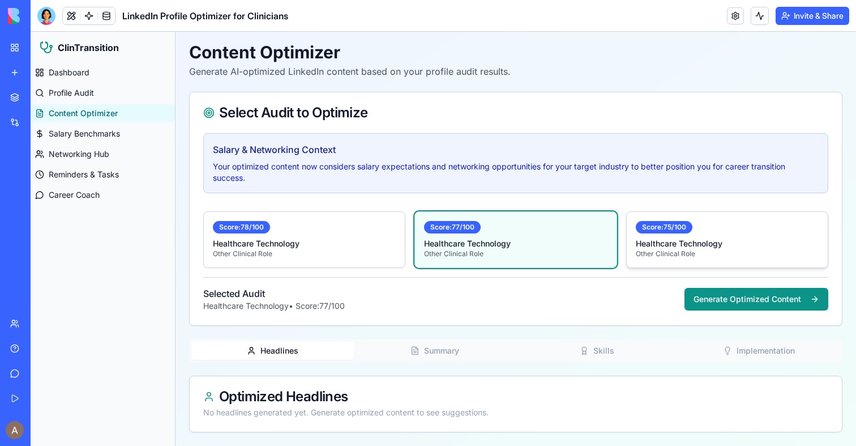
click at [681, 236] on div "Score: 75 /100 Healthcare Technology Other Clinical Role" at bounding box center [727, 239] width 201 height 55
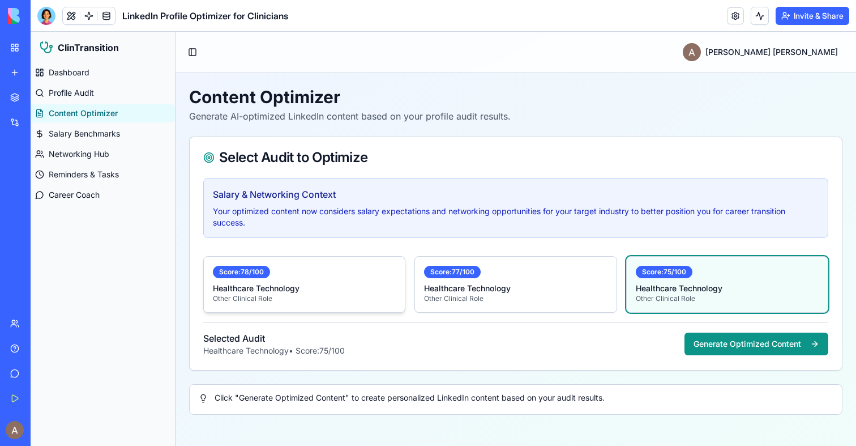
click at [264, 283] on p "Healthcare Technology" at bounding box center [304, 288] width 183 height 11
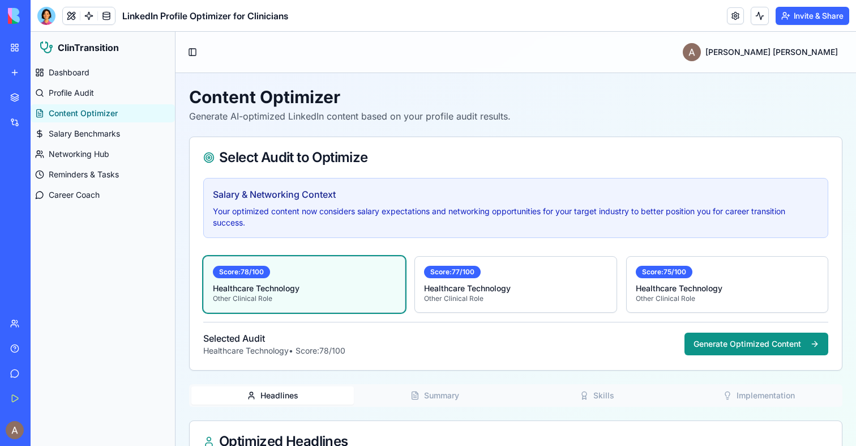
scroll to position [45, 0]
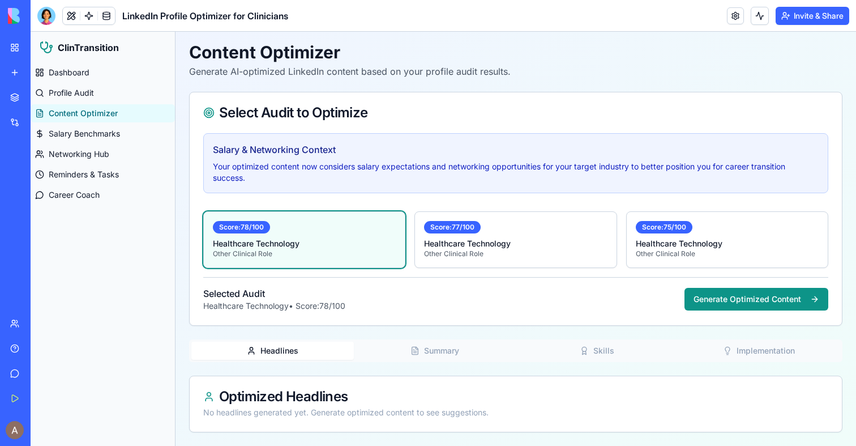
click at [427, 349] on button "Summary" at bounding box center [435, 350] width 163 height 18
click at [514, 355] on button "Summary" at bounding box center [435, 350] width 163 height 18
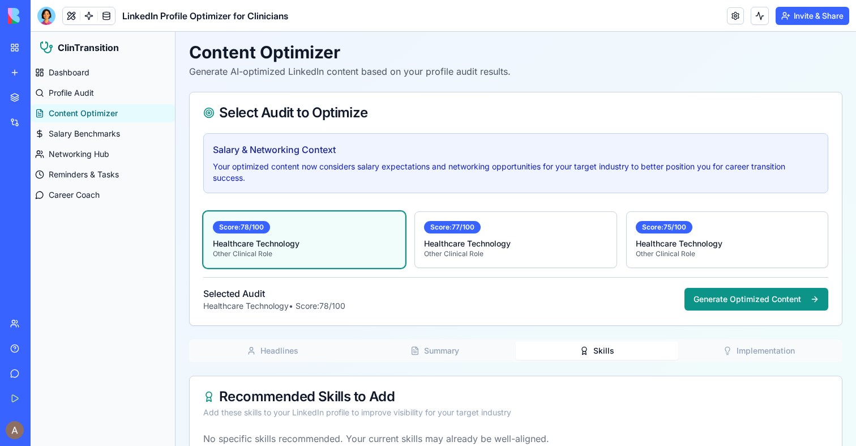
click at [561, 346] on button "Skills" at bounding box center [597, 350] width 163 height 18
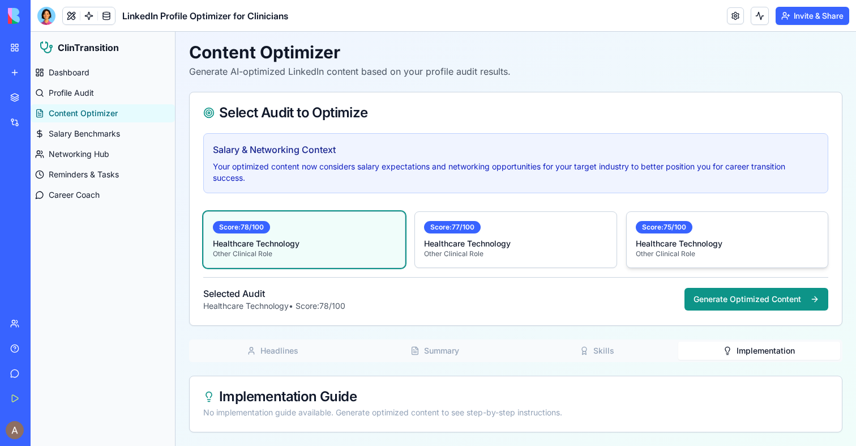
click at [811, 230] on div "Content Optimizer Generate AI-optimized LinkedIn content based on your profile …" at bounding box center [515, 237] width 653 height 390
click at [563, 228] on div "Score: 77 /100" at bounding box center [515, 227] width 183 height 12
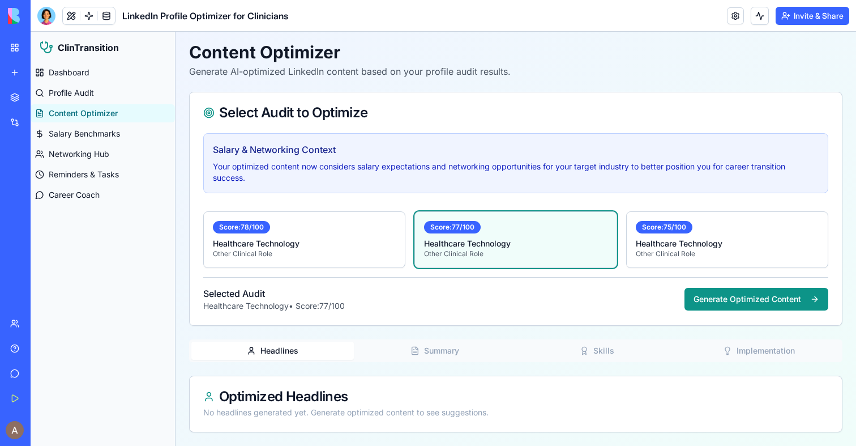
click at [285, 356] on button "Headlines" at bounding box center [272, 350] width 163 height 18
click at [463, 349] on button "Summary" at bounding box center [435, 350] width 163 height 18
click at [574, 354] on button "Skills" at bounding box center [597, 350] width 163 height 18
click at [751, 228] on div "Content Optimizer Generate AI-optimized LinkedIn content based on your profile …" at bounding box center [515, 237] width 653 height 390
click at [652, 252] on p "Other Clinical Role" at bounding box center [727, 253] width 183 height 9
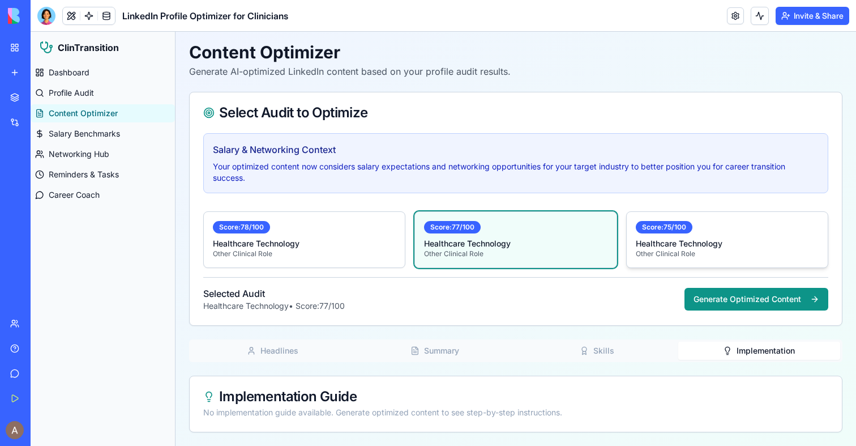
scroll to position [0, 0]
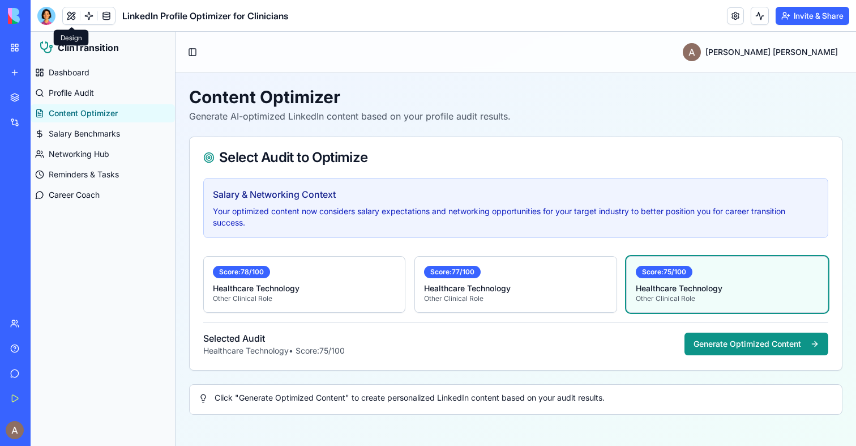
click at [69, 18] on button at bounding box center [71, 15] width 17 height 17
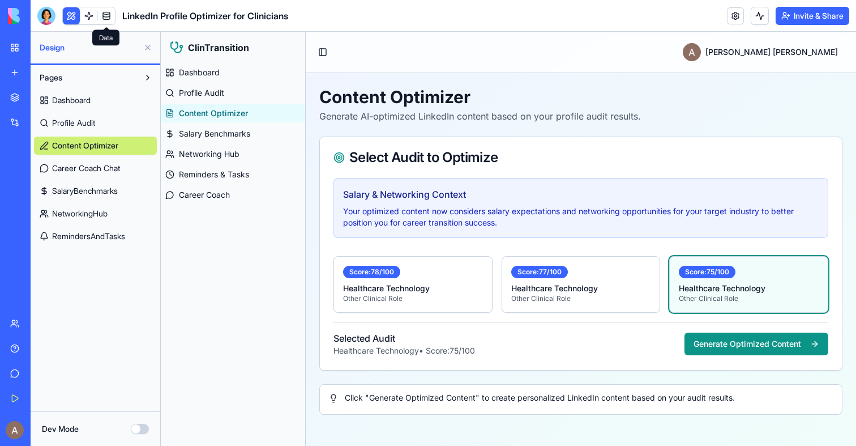
click at [105, 18] on link at bounding box center [106, 15] width 17 height 17
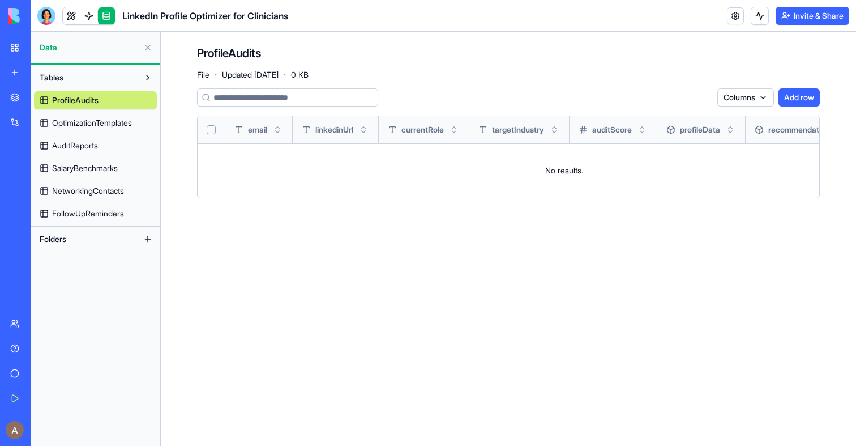
click at [105, 18] on link at bounding box center [106, 15] width 17 height 17
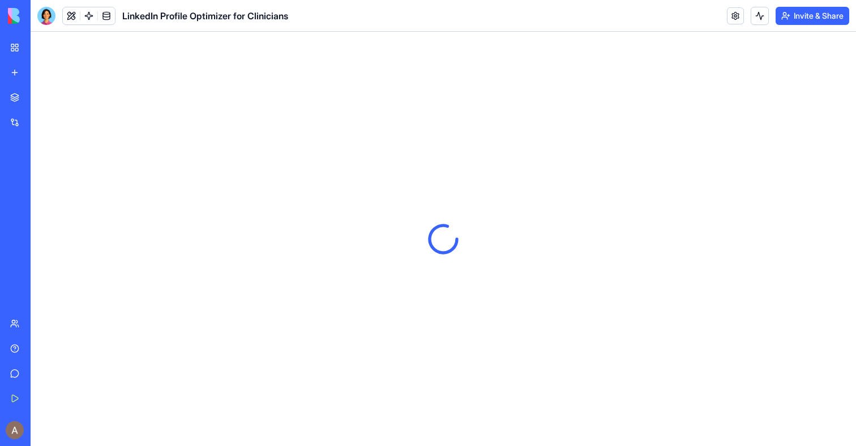
click at [105, 18] on link at bounding box center [106, 15] width 17 height 17
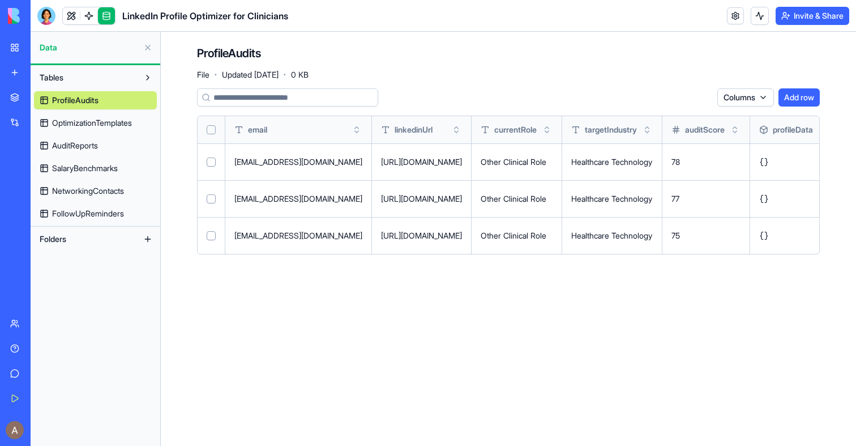
click at [93, 126] on span "OptimizationTemplates" at bounding box center [92, 122] width 80 height 11
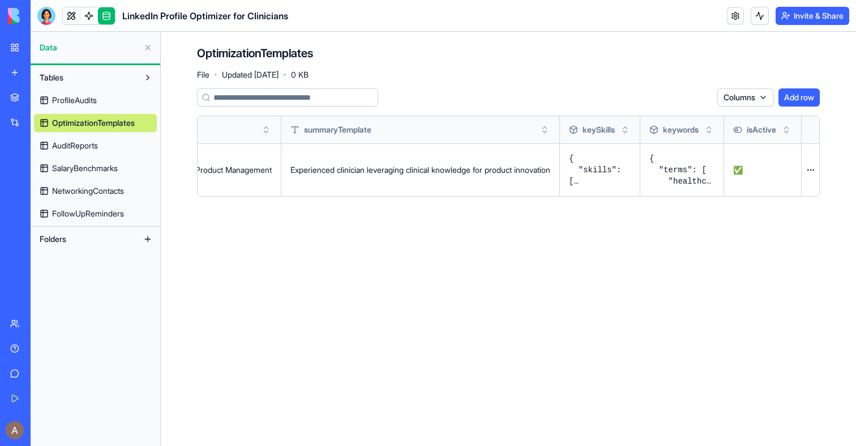
scroll to position [0, 406]
click at [127, 146] on link "AuditReports" at bounding box center [95, 145] width 123 height 18
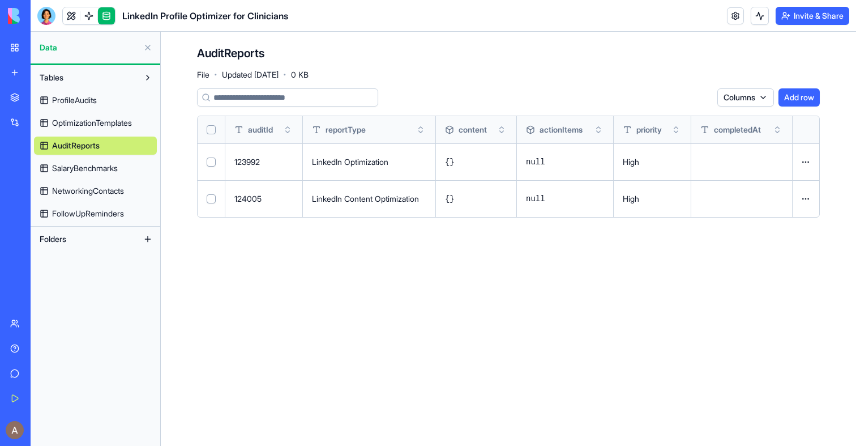
click at [116, 157] on div "ProfileAudits OptimizationTemplates AuditReports SalaryBenchmarks NetworkingCon…" at bounding box center [95, 155] width 123 height 136
click at [114, 166] on span "SalaryBenchmarks" at bounding box center [85, 168] width 66 height 11
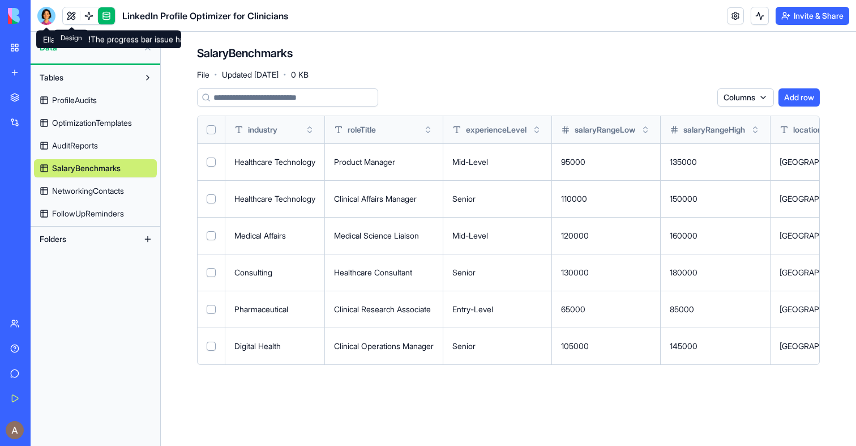
click at [74, 16] on link at bounding box center [71, 15] width 17 height 17
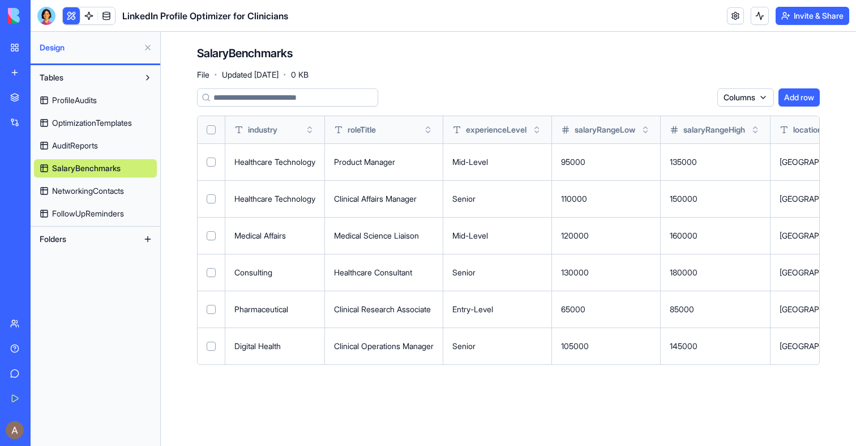
click at [74, 16] on button at bounding box center [71, 15] width 17 height 17
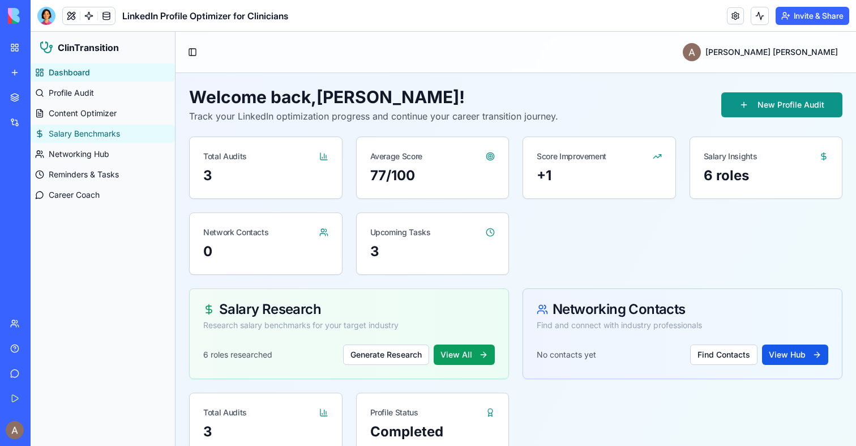
click at [113, 137] on span "Salary Benchmarks" at bounding box center [84, 133] width 71 height 11
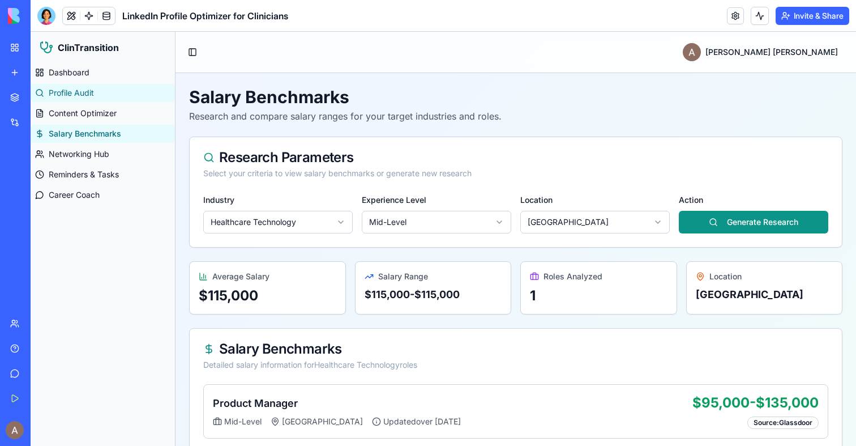
click at [88, 95] on span "Profile Audit" at bounding box center [71, 92] width 45 height 11
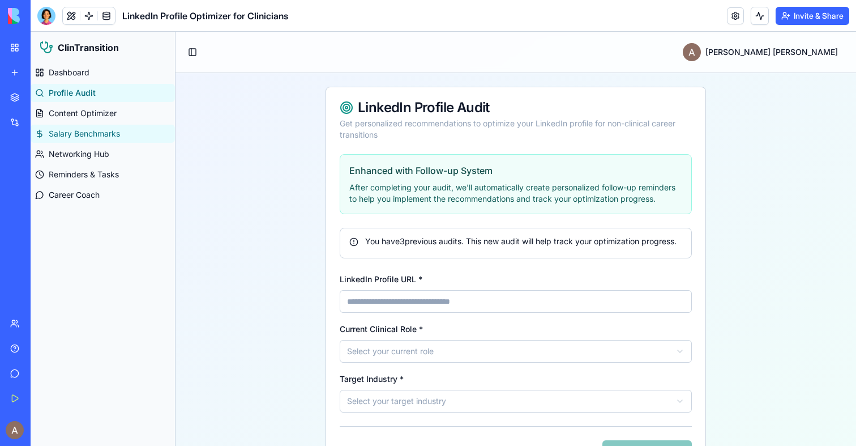
click at [79, 141] on link "Salary Benchmarks" at bounding box center [103, 134] width 144 height 18
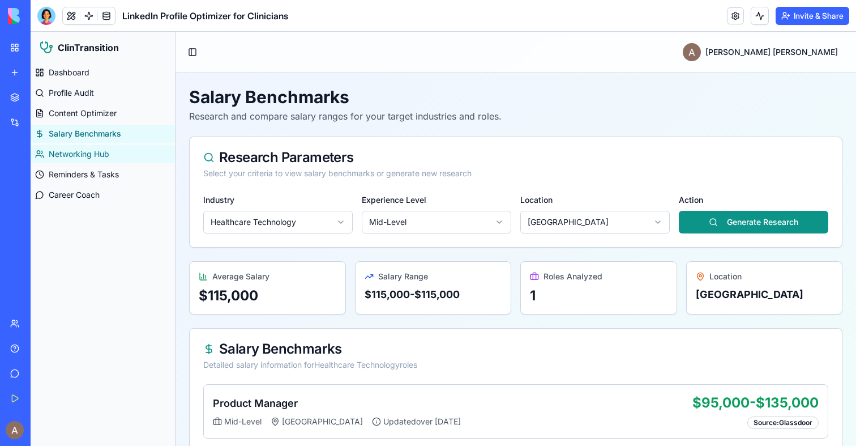
click at [79, 153] on span "Networking Hub" at bounding box center [79, 153] width 61 height 11
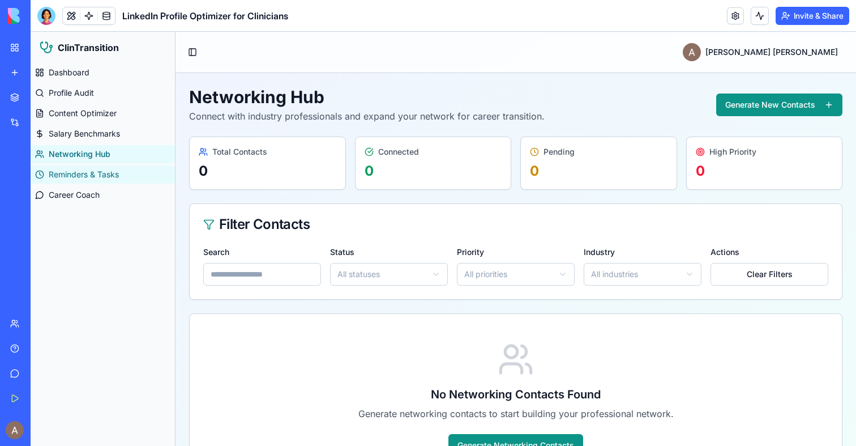
click at [81, 177] on span "Reminders & Tasks" at bounding box center [84, 174] width 70 height 11
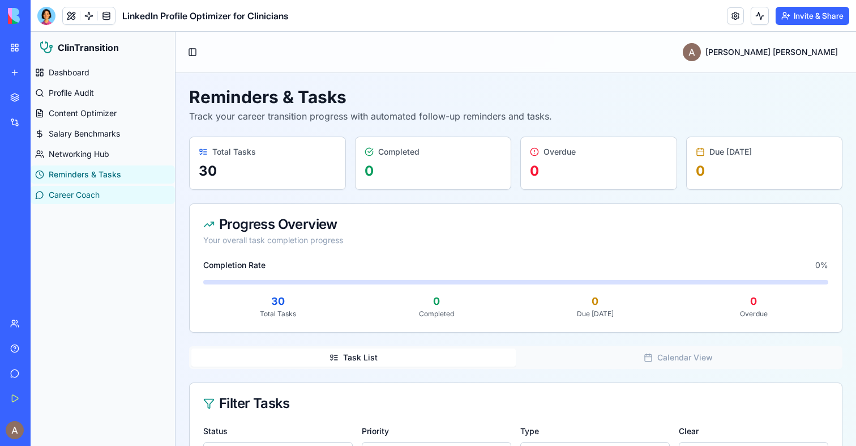
click at [92, 191] on span "Career Coach" at bounding box center [74, 194] width 51 height 11
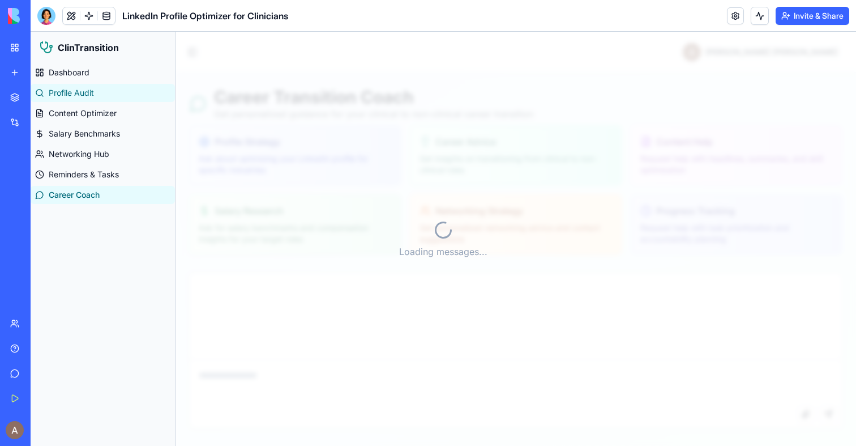
scroll to position [61, 0]
click at [107, 95] on link "Profile Audit" at bounding box center [103, 93] width 144 height 18
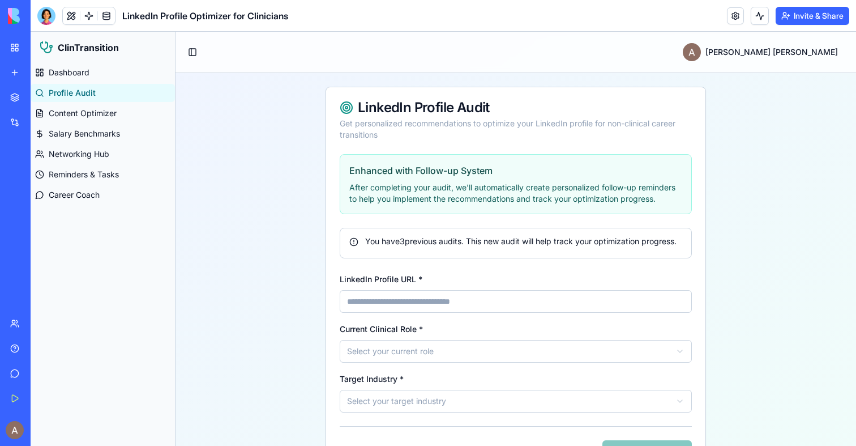
scroll to position [56, 0]
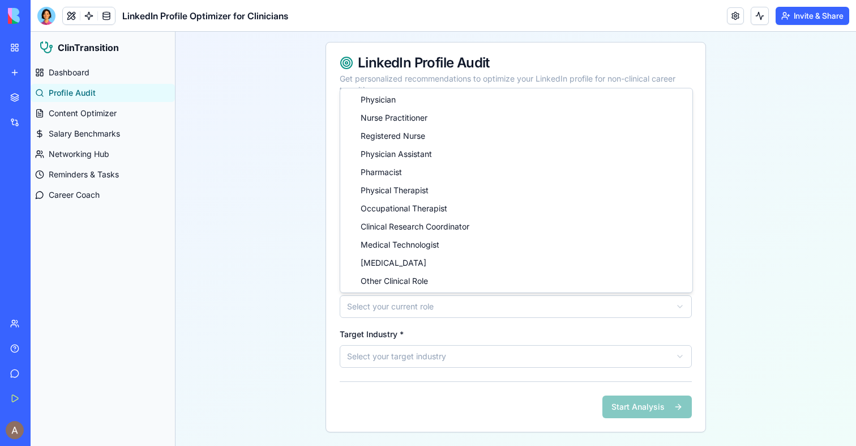
click at [401, 311] on html "ClinTransition Dashboard Profile Audit Content Optimizer Salary Benchmarks Netw…" at bounding box center [444, 216] width 826 height 459
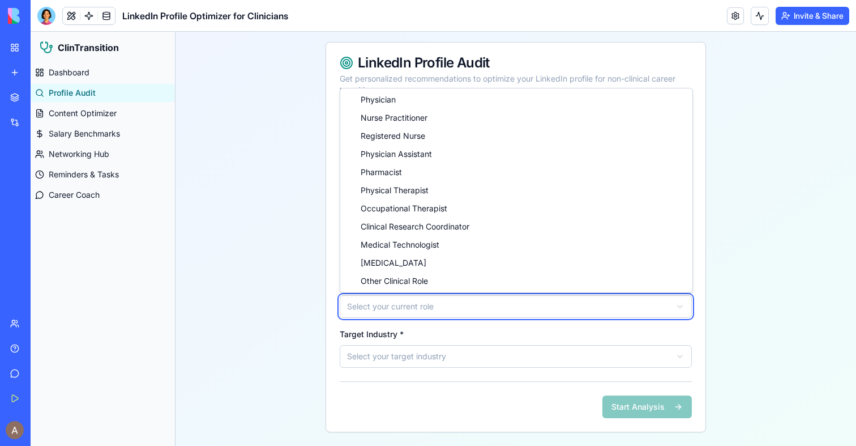
click at [401, 311] on html "ClinTransition Dashboard Profile Audit Content Optimizer Salary Benchmarks Netw…" at bounding box center [444, 216] width 826 height 459
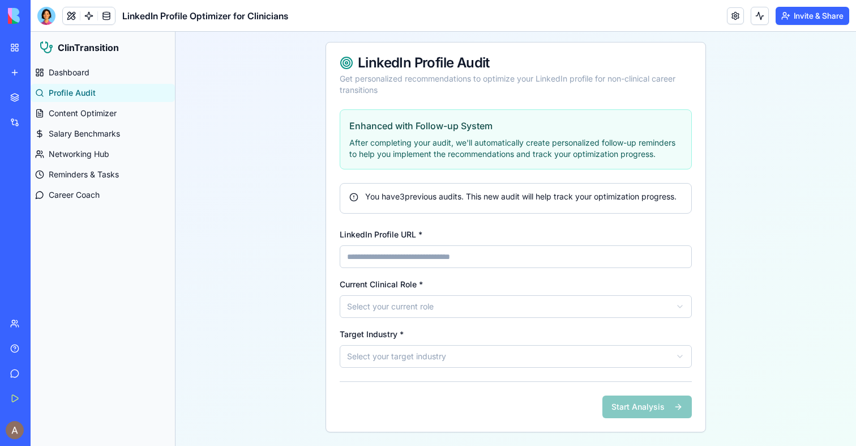
click at [401, 376] on div "Enhanced with Follow-up System After completing your audit, we'll automatically…" at bounding box center [515, 270] width 379 height 322
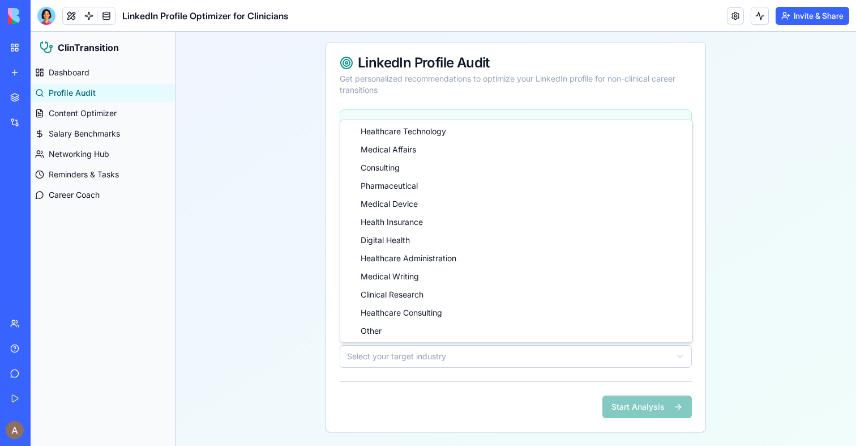
click at [403, 361] on html "ClinTransition Dashboard Profile Audit Content Optimizer Salary Benchmarks Netw…" at bounding box center [444, 216] width 826 height 459
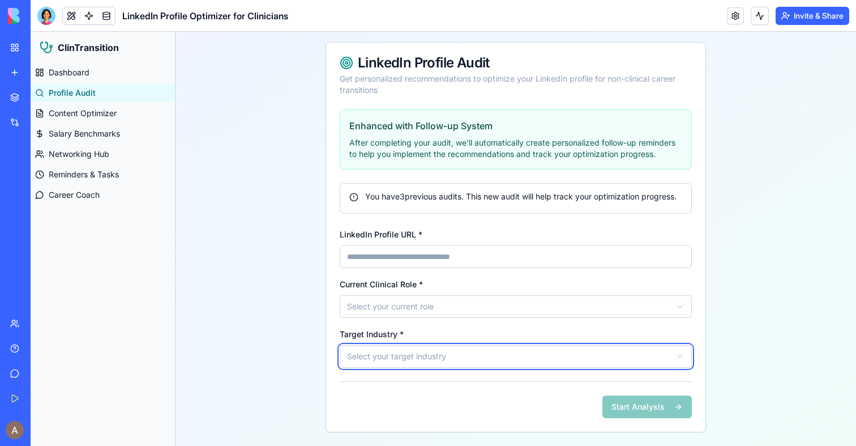
click at [403, 361] on html "ClinTransition Dashboard Profile Audit Content Optimizer Salary Benchmarks Netw…" at bounding box center [444, 216] width 826 height 459
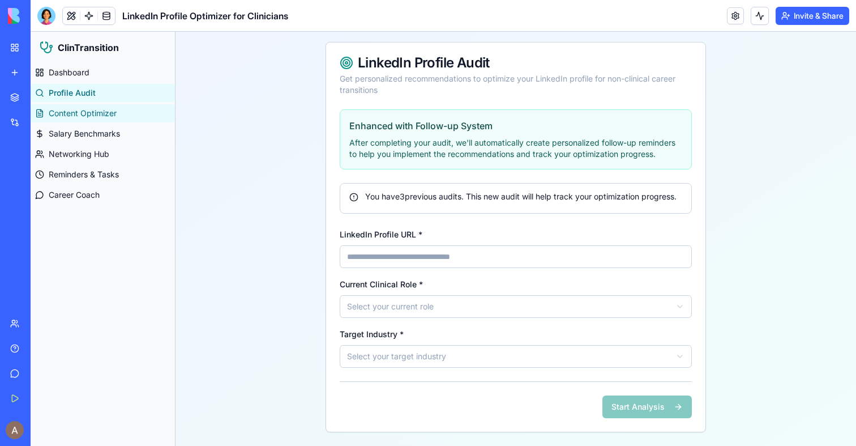
click at [74, 112] on span "Content Optimizer" at bounding box center [83, 113] width 68 height 11
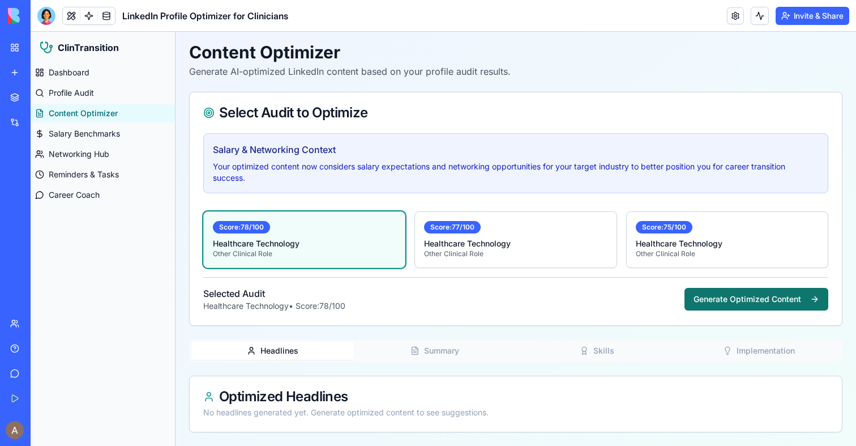
click at [748, 305] on button "Generate Optimized Content" at bounding box center [757, 299] width 144 height 23
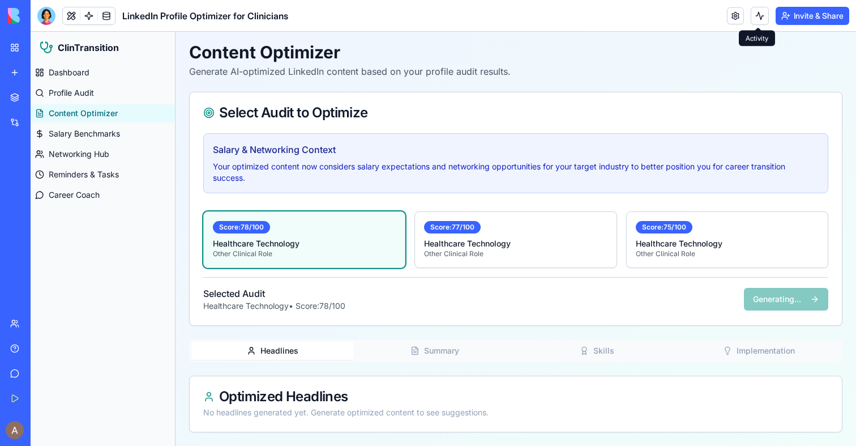
click at [763, 22] on button at bounding box center [760, 16] width 18 height 18
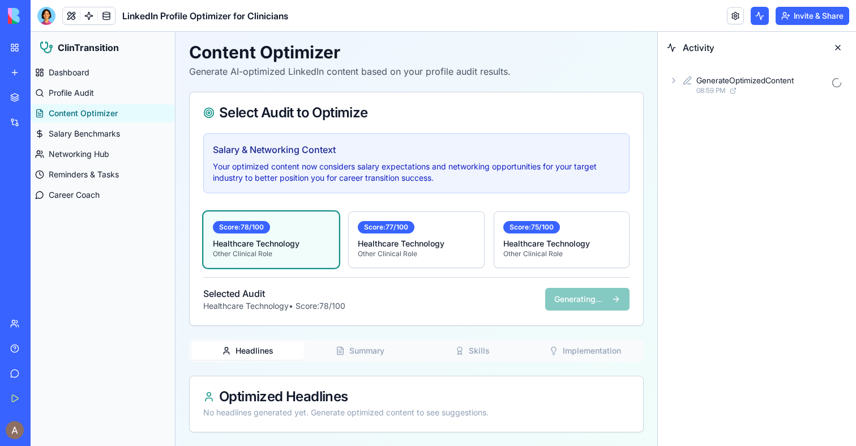
click at [709, 63] on div "Activity" at bounding box center [757, 48] width 198 height 32
click at [709, 79] on div "GenerateOptimizedContent" at bounding box center [744, 80] width 97 height 11
click at [720, 112] on div "Input" at bounding box center [761, 110] width 171 height 20
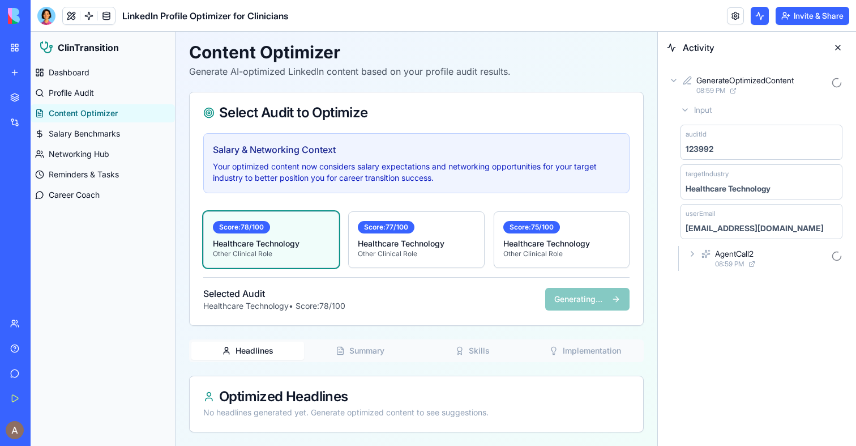
click at [720, 112] on div "Input" at bounding box center [761, 110] width 171 height 20
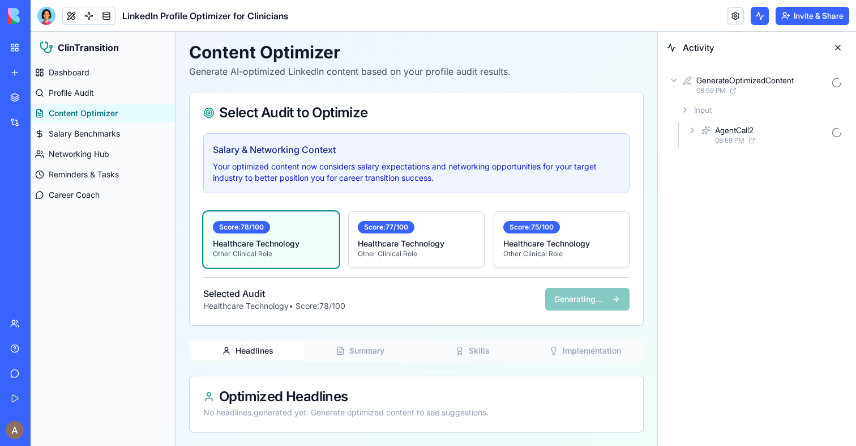
click at [720, 143] on span "08:59 PM" at bounding box center [729, 140] width 29 height 9
click at [745, 191] on span "08:59 PM" at bounding box center [748, 190] width 29 height 9
click at [746, 212] on span "Input" at bounding box center [741, 209] width 18 height 11
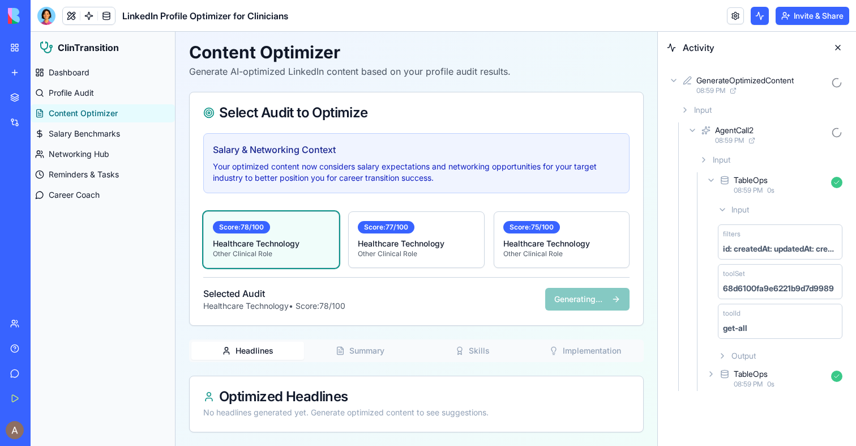
click at [746, 212] on span "Input" at bounding box center [741, 209] width 18 height 11
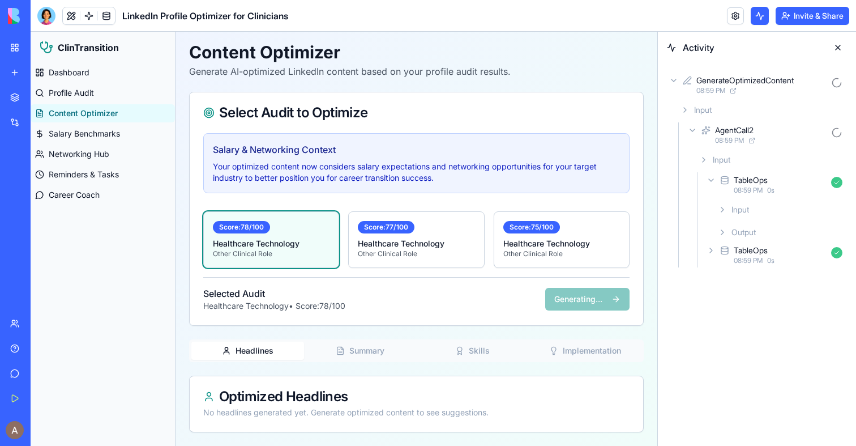
click at [749, 223] on div "Output" at bounding box center [780, 232] width 134 height 20
click at [749, 228] on span "Output" at bounding box center [744, 231] width 24 height 11
click at [749, 252] on div "TableOps" at bounding box center [751, 250] width 34 height 11
click at [749, 286] on div "Input" at bounding box center [780, 280] width 134 height 20
click at [749, 284] on span "Input" at bounding box center [741, 279] width 18 height 11
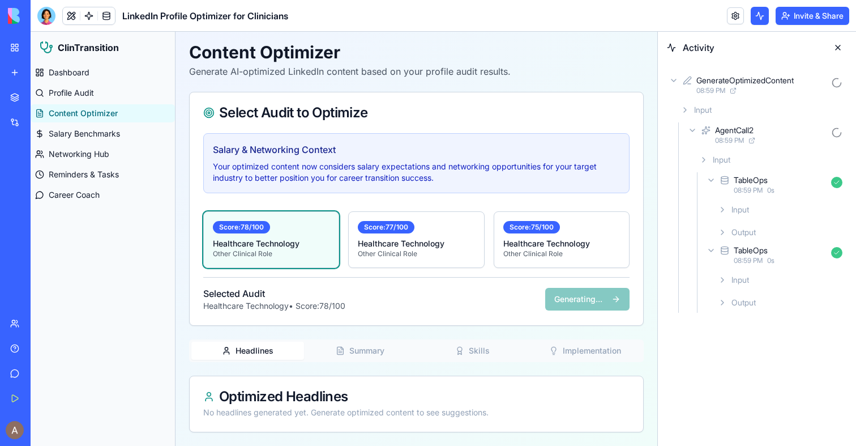
click at [752, 303] on span "Output" at bounding box center [744, 302] width 24 height 11
click at [752, 290] on div "Input" at bounding box center [780, 280] width 134 height 20
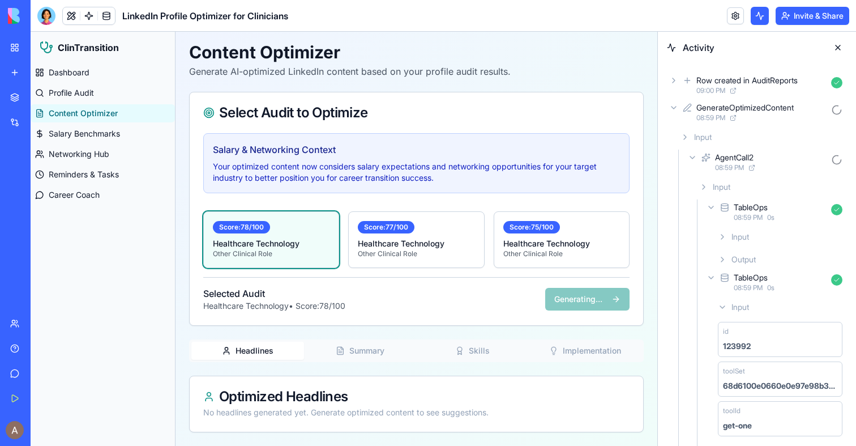
click at [752, 306] on div "Input" at bounding box center [780, 307] width 134 height 20
click at [748, 290] on span "08:59 PM" at bounding box center [748, 287] width 29 height 9
click at [715, 211] on icon at bounding box center [711, 207] width 9 height 9
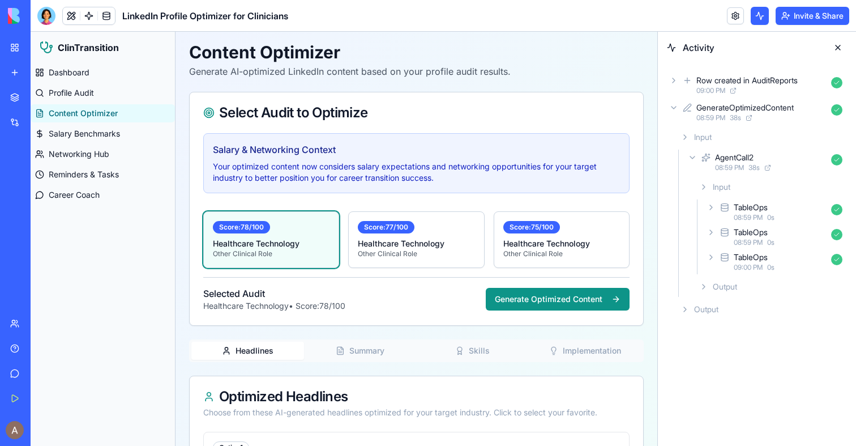
click at [715, 89] on span "09:00 PM" at bounding box center [710, 90] width 29 height 9
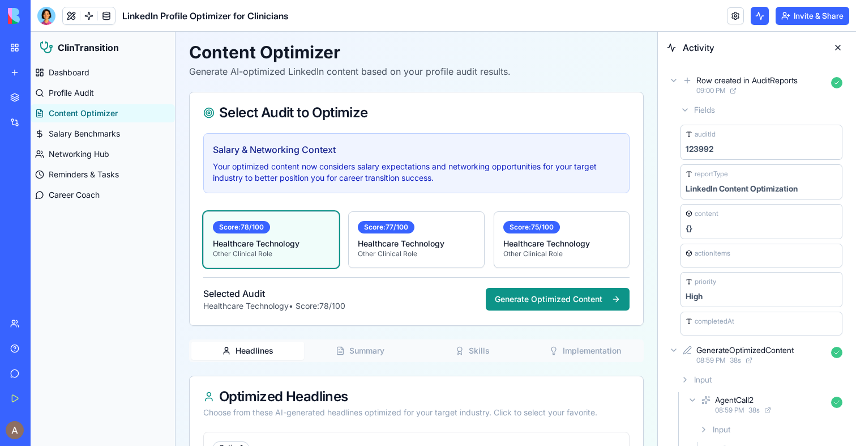
click at [715, 89] on span "09:00 PM" at bounding box center [710, 90] width 29 height 9
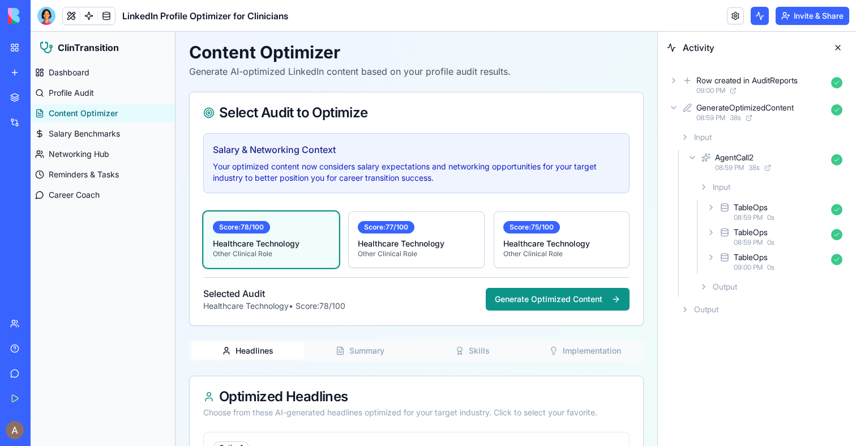
click at [716, 118] on span "08:59 PM" at bounding box center [710, 117] width 29 height 9
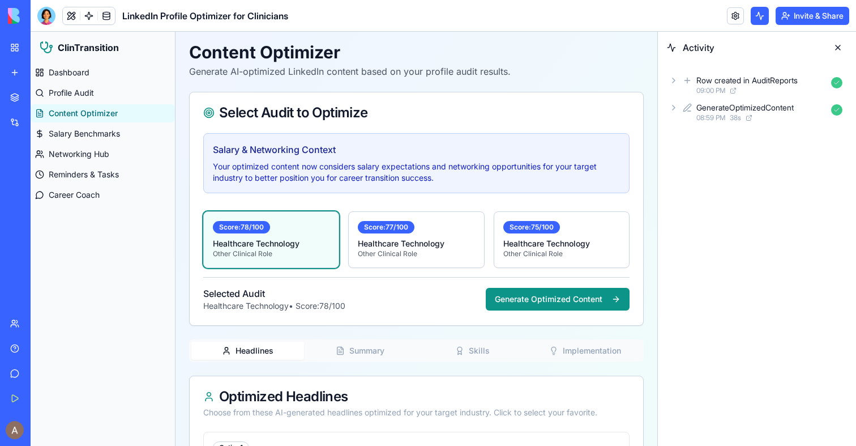
click at [716, 119] on span "08:59 PM" at bounding box center [710, 117] width 29 height 9
click at [714, 161] on div "AgentCall2 08:59 PM 38 s" at bounding box center [766, 161] width 161 height 25
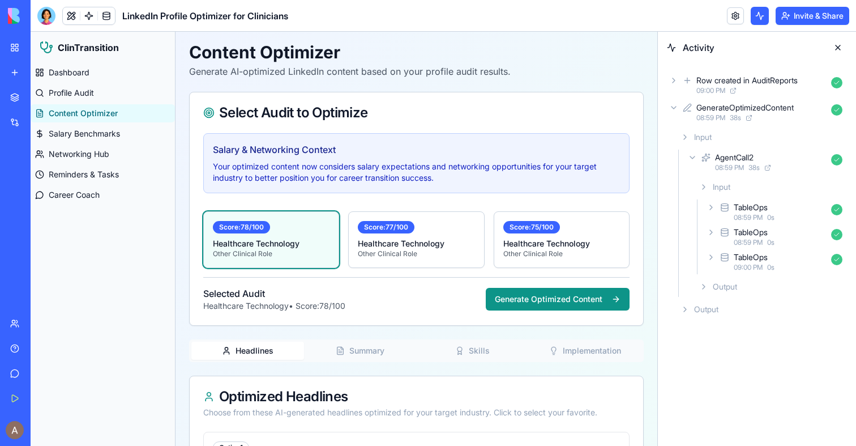
click at [728, 212] on icon at bounding box center [724, 207] width 9 height 14
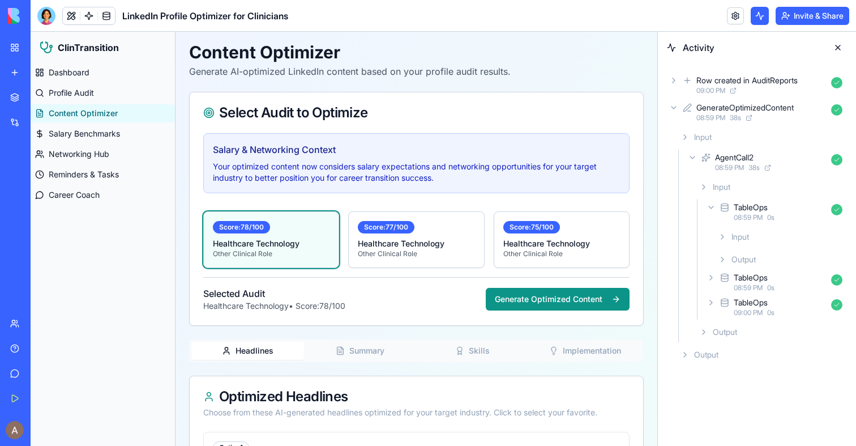
click at [728, 212] on icon at bounding box center [724, 207] width 9 height 14
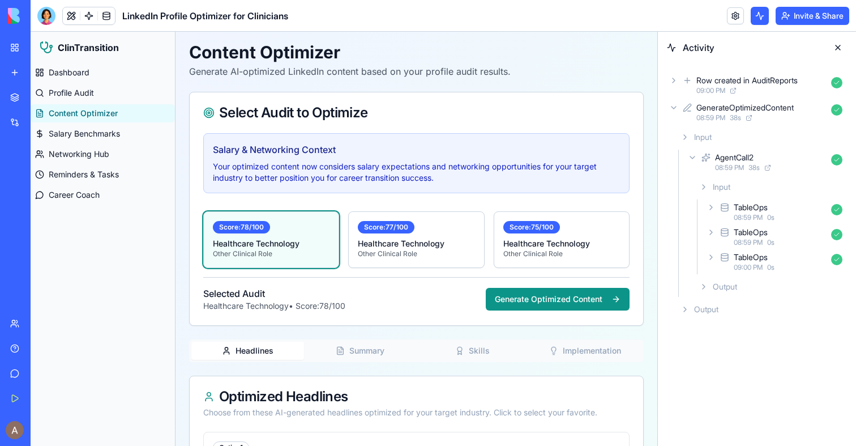
click at [711, 199] on div "TableOps 08:59 PM 0 s" at bounding box center [775, 211] width 143 height 25
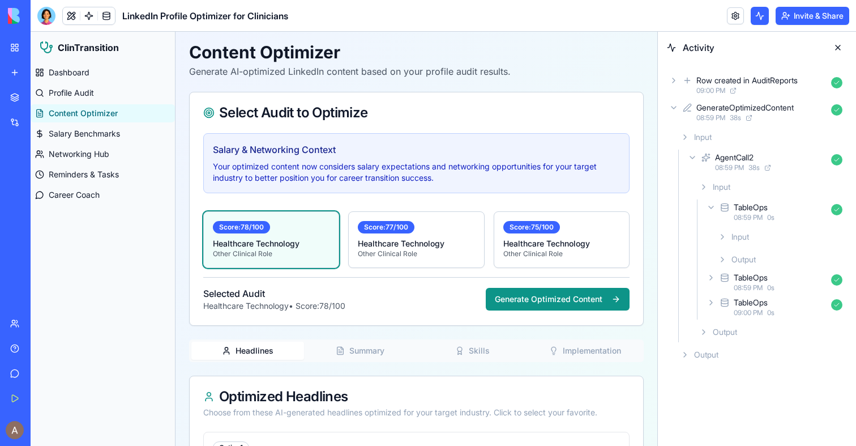
click at [719, 247] on div "Input Output" at bounding box center [780, 247] width 134 height 43
click at [721, 242] on div "Input" at bounding box center [780, 236] width 134 height 20
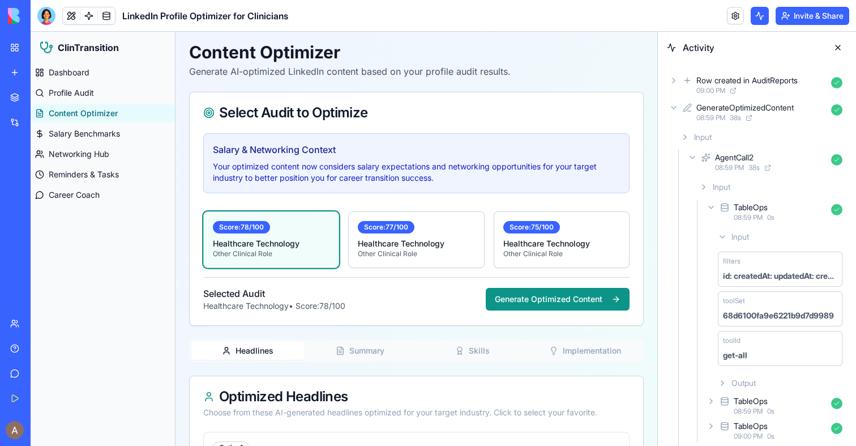
click at [721, 242] on div "Input" at bounding box center [780, 236] width 134 height 20
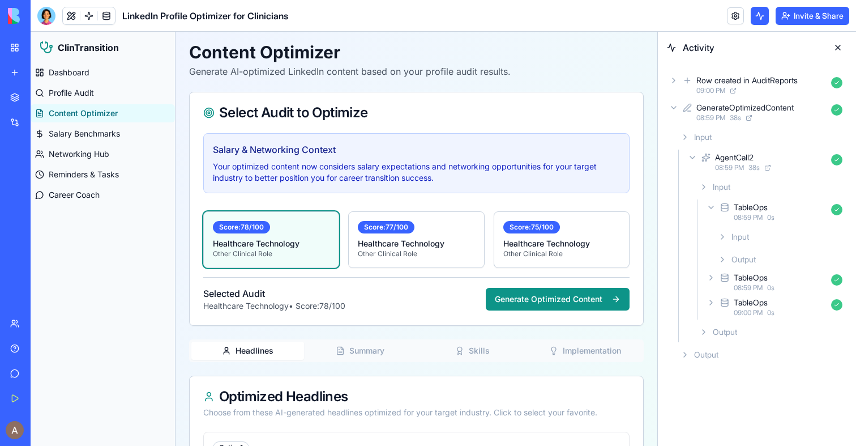
click at [724, 267] on div "Output" at bounding box center [780, 259] width 134 height 20
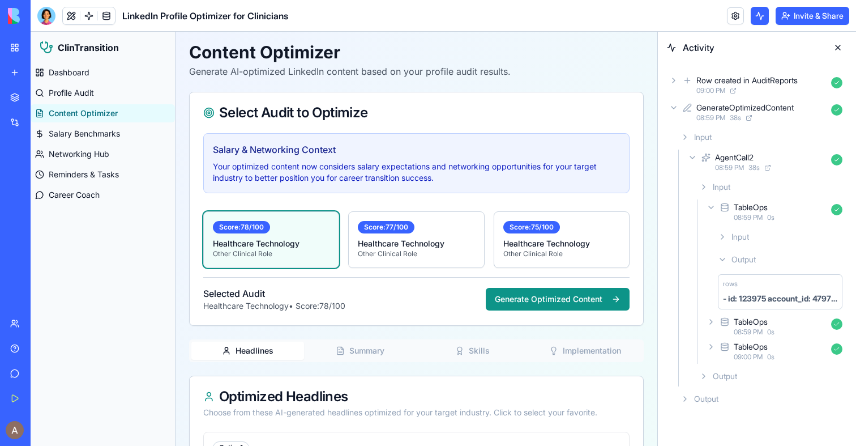
click at [724, 267] on div "Output" at bounding box center [780, 259] width 134 height 20
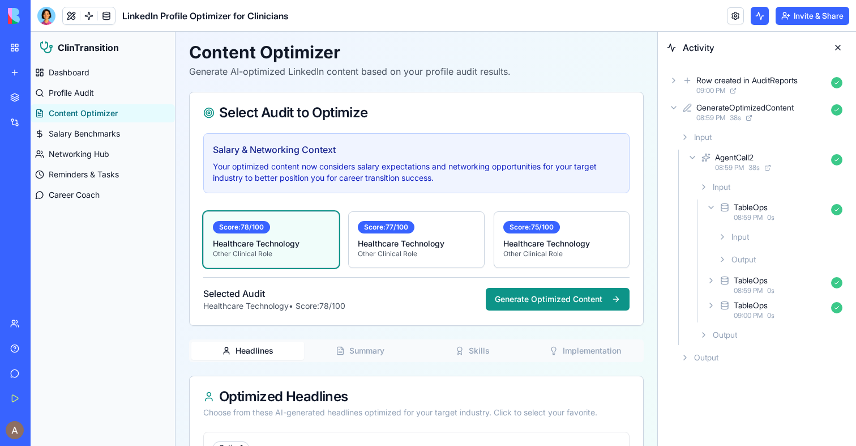
click at [724, 287] on div "TableOps 08:59 PM 0 s" at bounding box center [775, 284] width 143 height 25
click at [722, 301] on div "Input" at bounding box center [780, 307] width 134 height 20
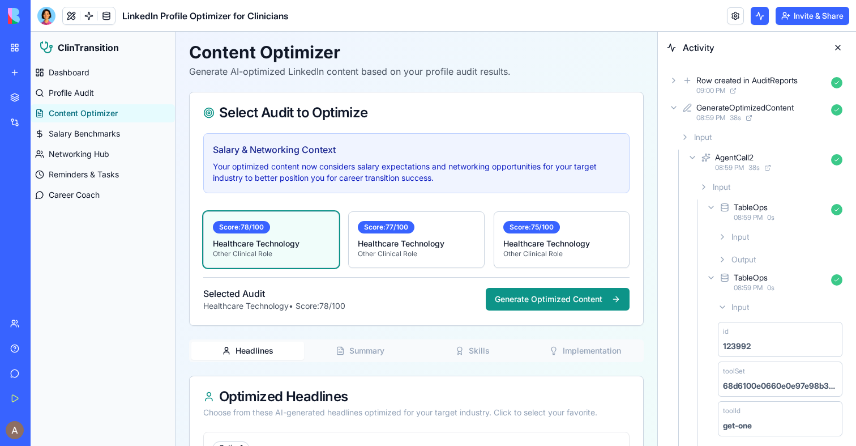
click at [722, 301] on div "Input" at bounding box center [780, 307] width 134 height 20
click at [722, 318] on div "Input Output" at bounding box center [780, 318] width 134 height 43
click at [722, 330] on icon at bounding box center [722, 329] width 9 height 9
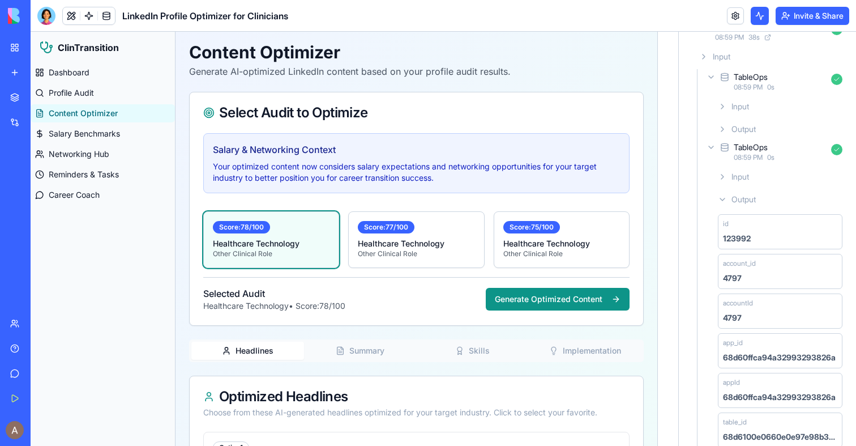
scroll to position [131, 0]
click at [725, 194] on icon at bounding box center [722, 198] width 9 height 9
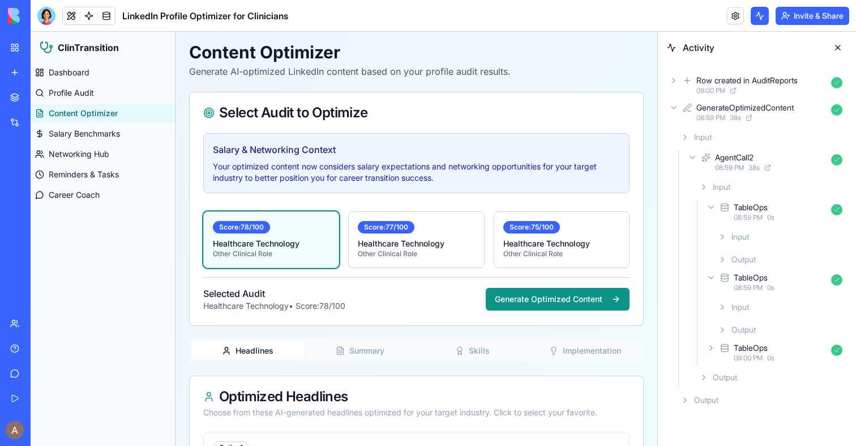
click at [724, 349] on icon at bounding box center [724, 348] width 7 height 1
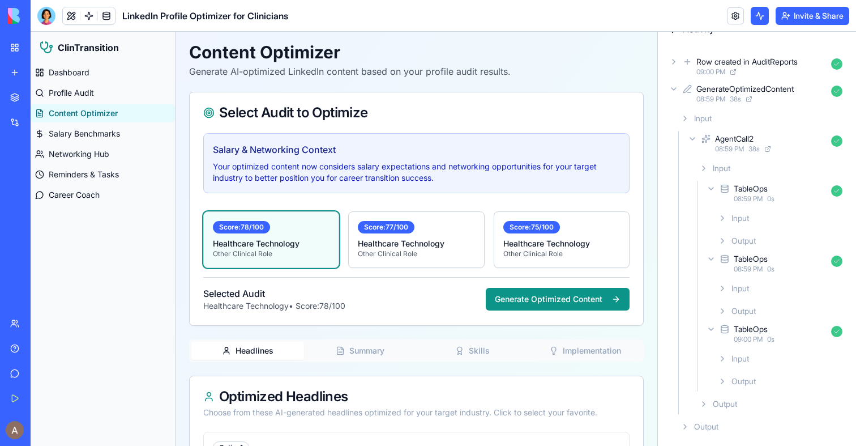
click at [724, 349] on div "Input" at bounding box center [780, 358] width 134 height 20
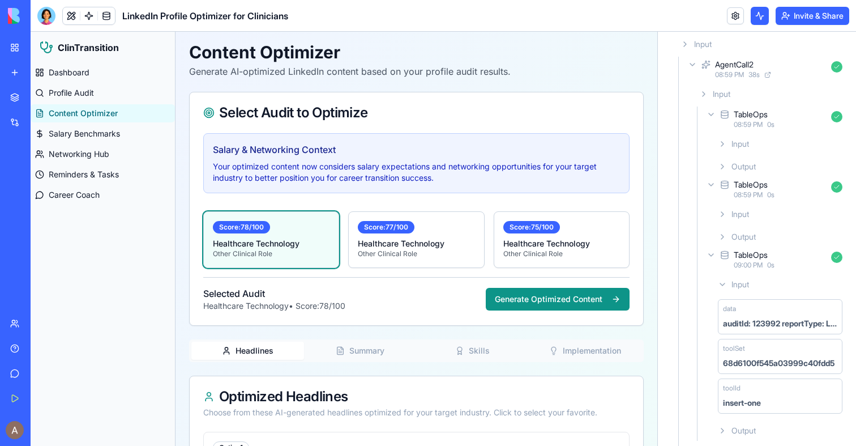
scroll to position [142, 0]
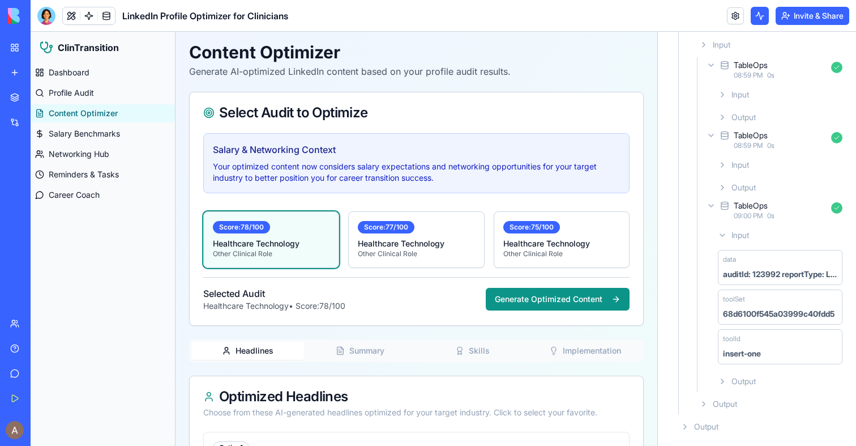
click at [714, 210] on div "TableOps 09:00 PM 0 s" at bounding box center [775, 210] width 143 height 25
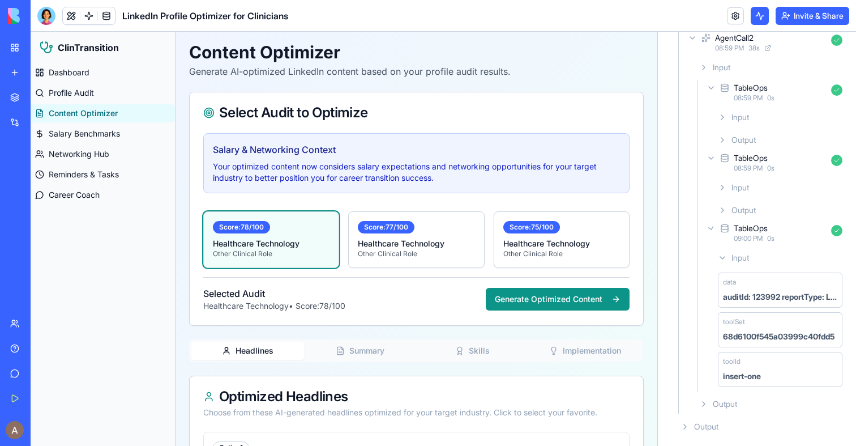
scroll to position [0, 0]
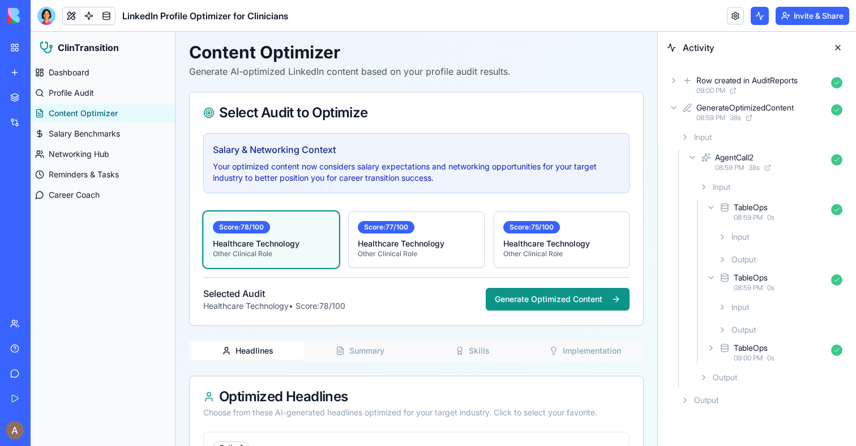
click at [707, 212] on div "TableOps 08:59 PM 0 s" at bounding box center [775, 211] width 143 height 25
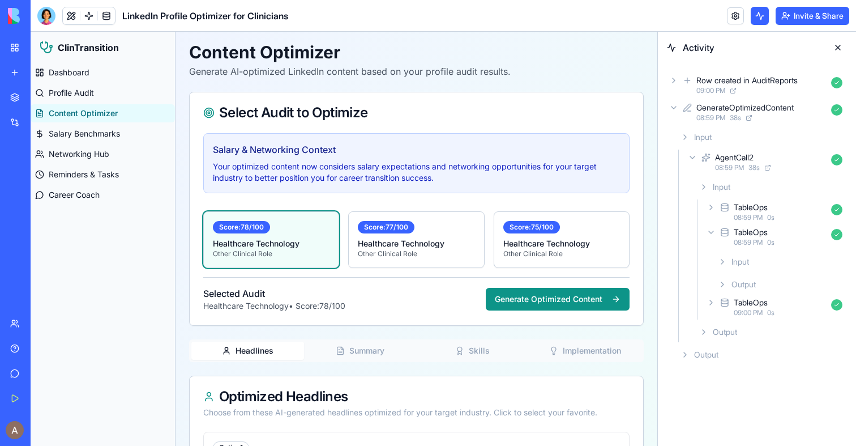
click at [712, 226] on div "TableOps 08:59 PM 0 s" at bounding box center [775, 236] width 143 height 25
click at [711, 266] on div "TableOps 09:00 PM 0 s" at bounding box center [775, 261] width 143 height 25
click at [674, 84] on icon at bounding box center [673, 80] width 9 height 9
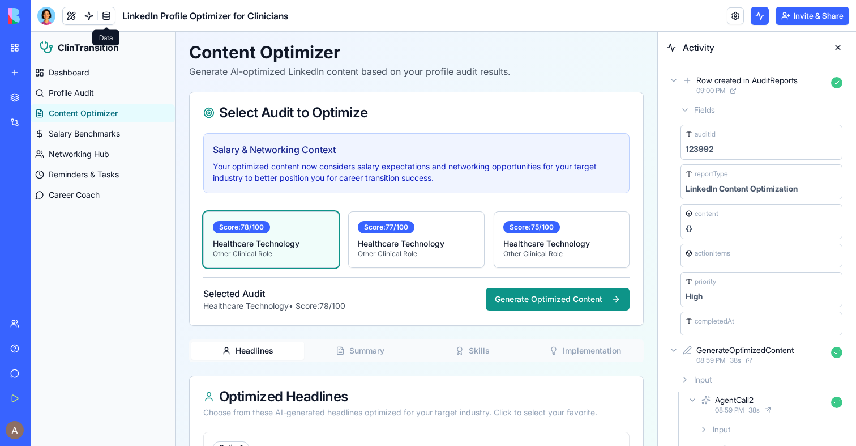
click at [105, 22] on link at bounding box center [106, 15] width 17 height 17
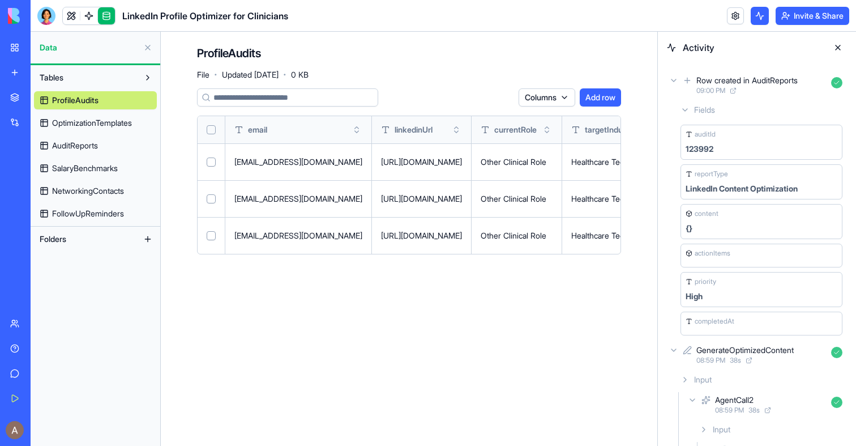
click at [109, 122] on span "OptimizationTemplates" at bounding box center [92, 122] width 80 height 11
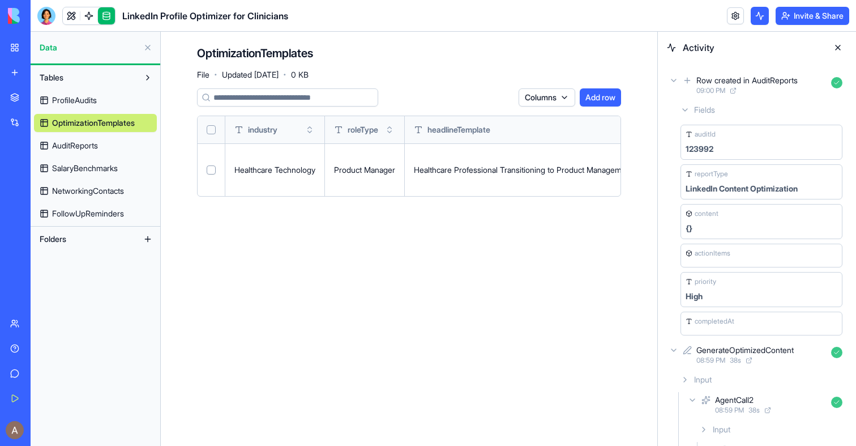
click at [105, 152] on link "AuditReports" at bounding box center [95, 145] width 123 height 18
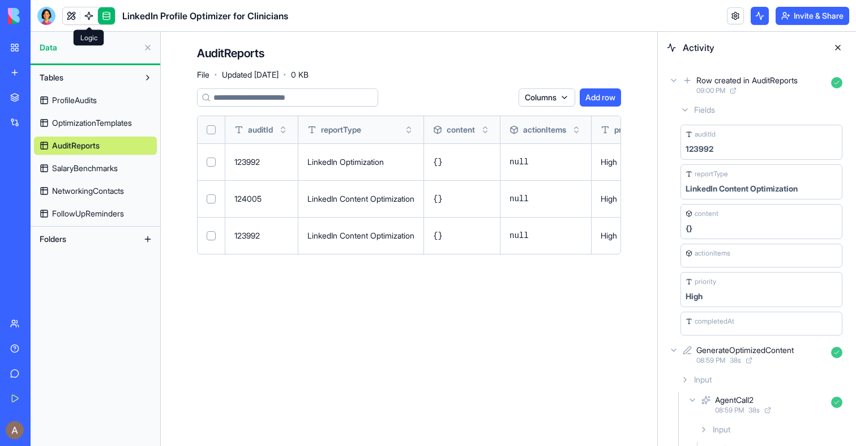
click at [89, 21] on link at bounding box center [88, 15] width 17 height 17
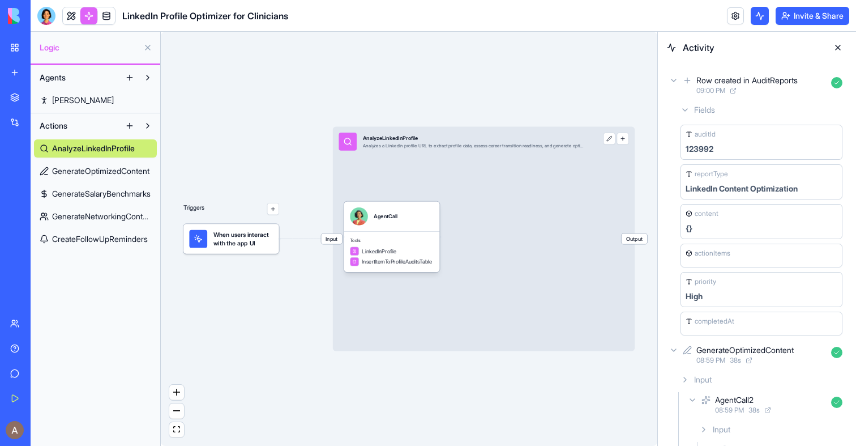
scroll to position [125, 0]
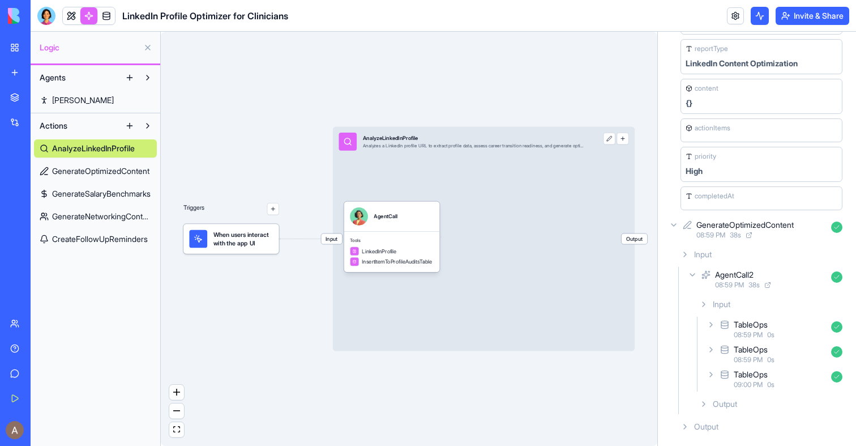
click at [101, 171] on span "GenerateOptimizedContent" at bounding box center [100, 170] width 97 height 11
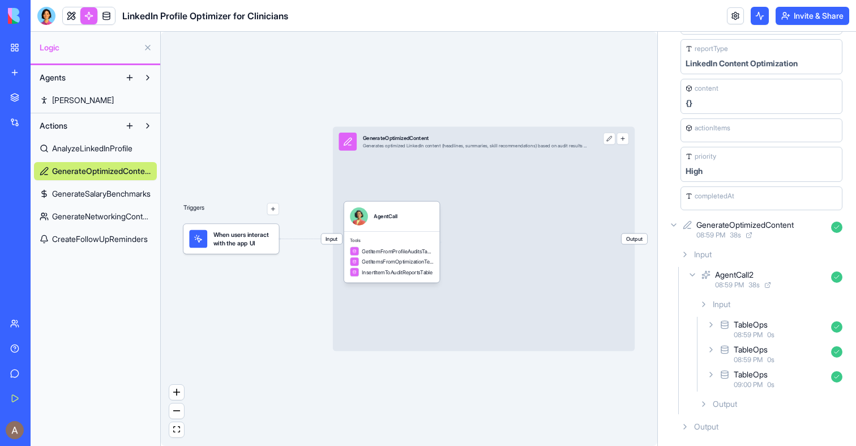
click at [102, 153] on span "AnalyzeLinkedInProfile" at bounding box center [92, 148] width 80 height 11
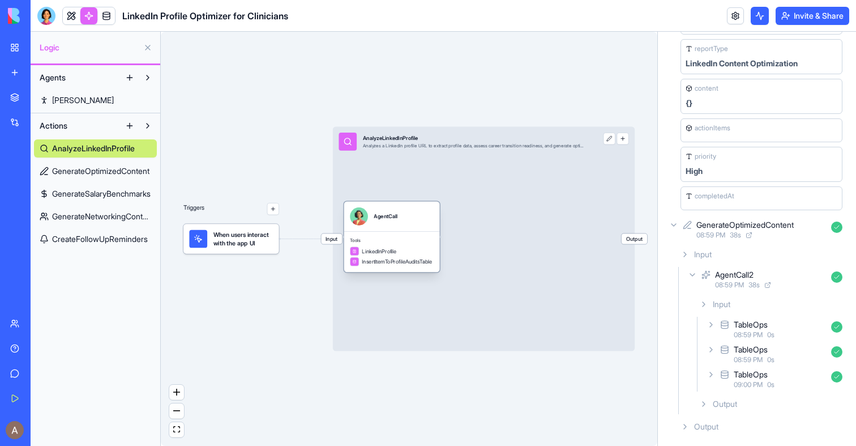
click at [383, 218] on div "AgentCall" at bounding box center [386, 215] width 24 height 7
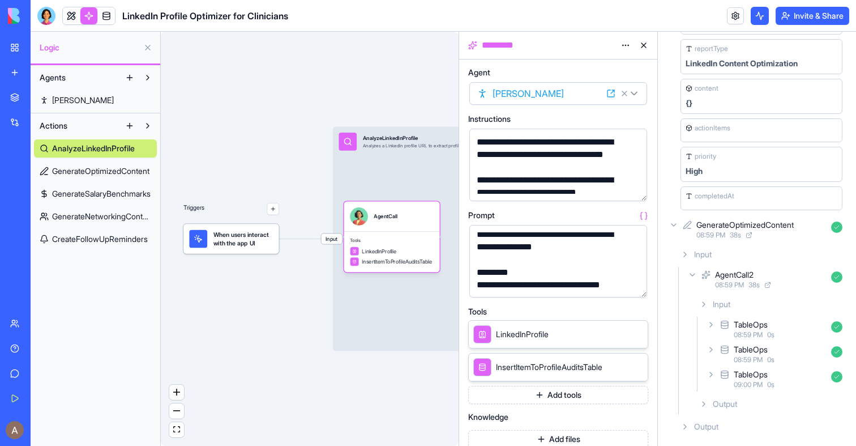
scroll to position [227, 0]
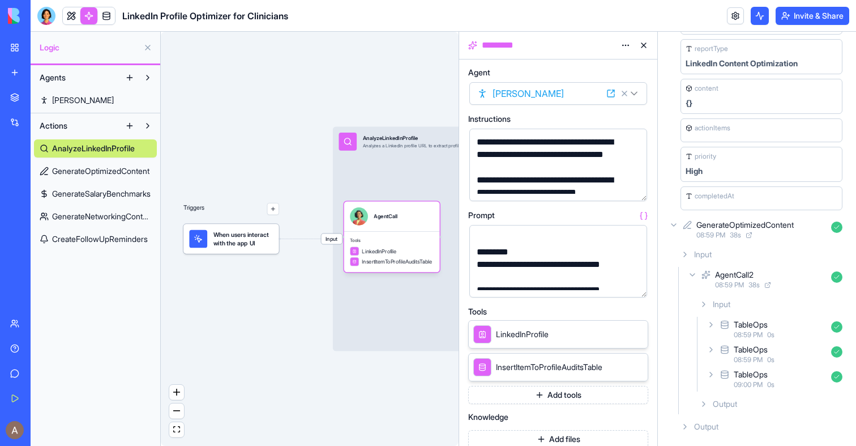
click at [635, 283] on button "button" at bounding box center [636, 286] width 18 height 18
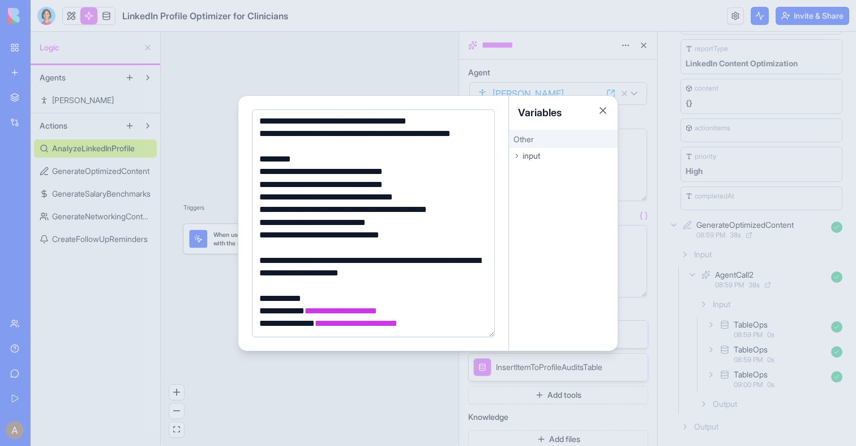
scroll to position [129, 0]
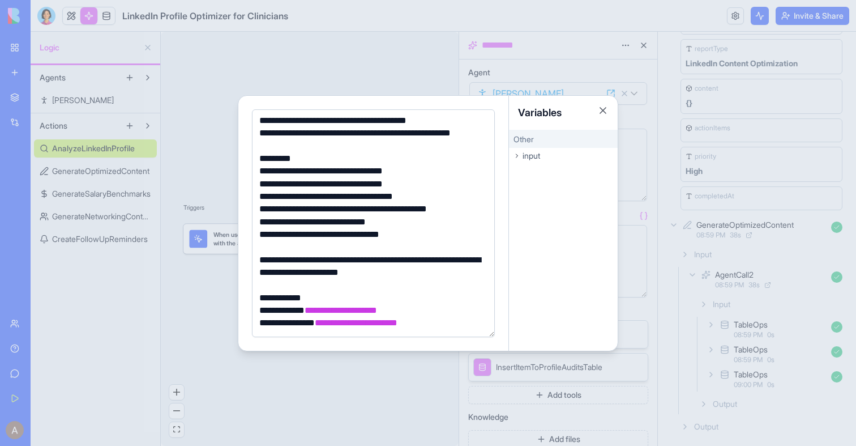
click at [182, 117] on div at bounding box center [428, 223] width 856 height 446
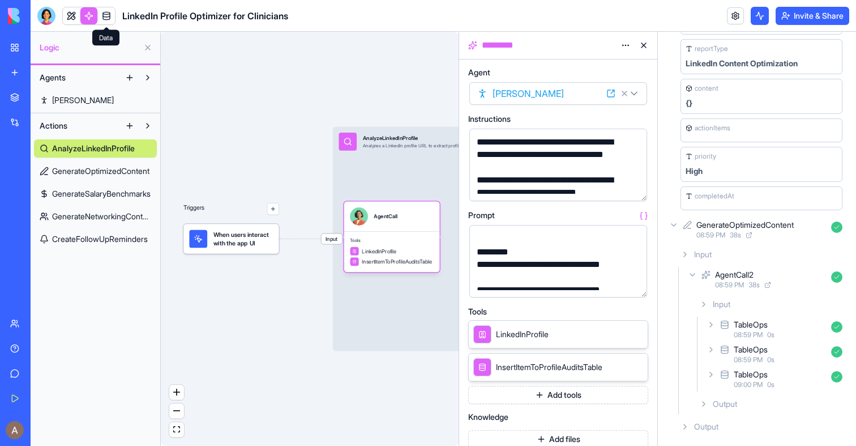
click at [104, 20] on link at bounding box center [106, 15] width 17 height 17
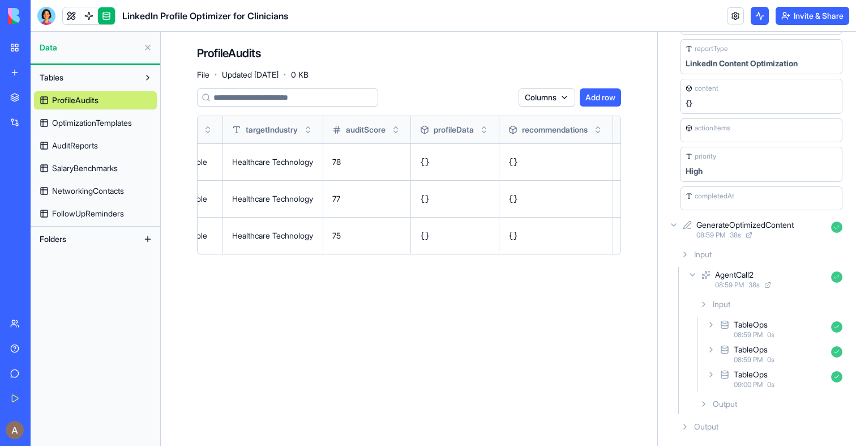
scroll to position [0, 494]
